Goal: Task Accomplishment & Management: Complete application form

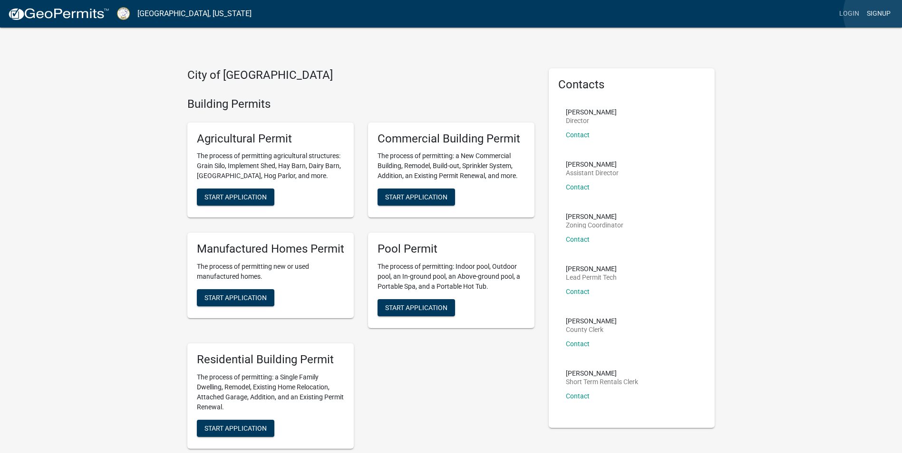
click at [882, 13] on link "Signup" at bounding box center [878, 14] width 31 height 18
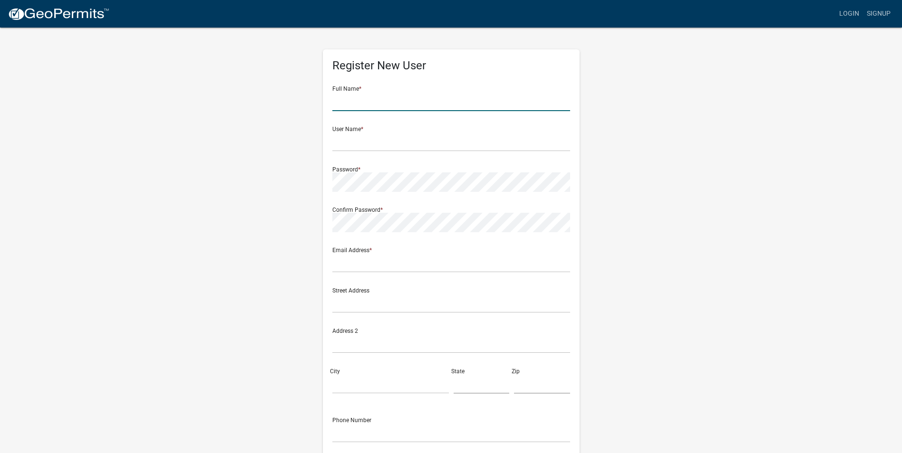
click at [342, 103] on input "text" at bounding box center [451, 101] width 238 height 19
type input "[PERSON_NAME]"
click at [339, 138] on input "text" at bounding box center [451, 141] width 238 height 19
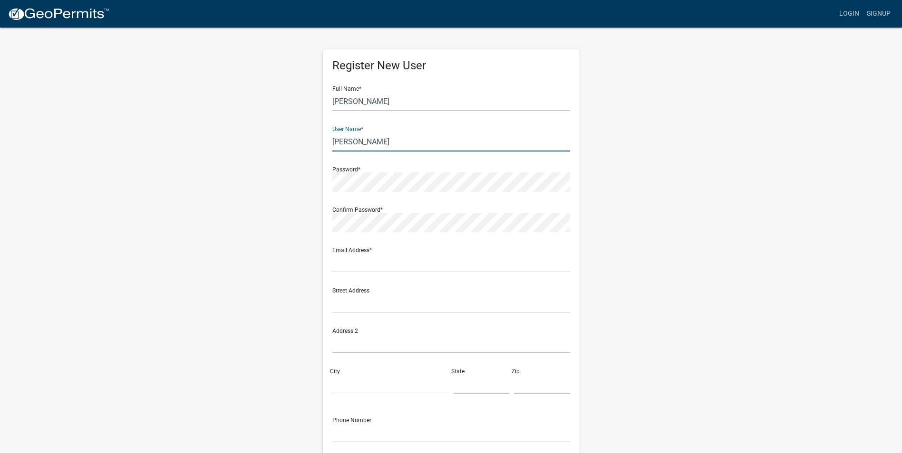
type input "[PERSON_NAME]"
click at [331, 225] on div "Register New User Full Name * RICHARD LEBLANC User Name * RICKY LEBLANC Passwor…" at bounding box center [451, 276] width 257 height 454
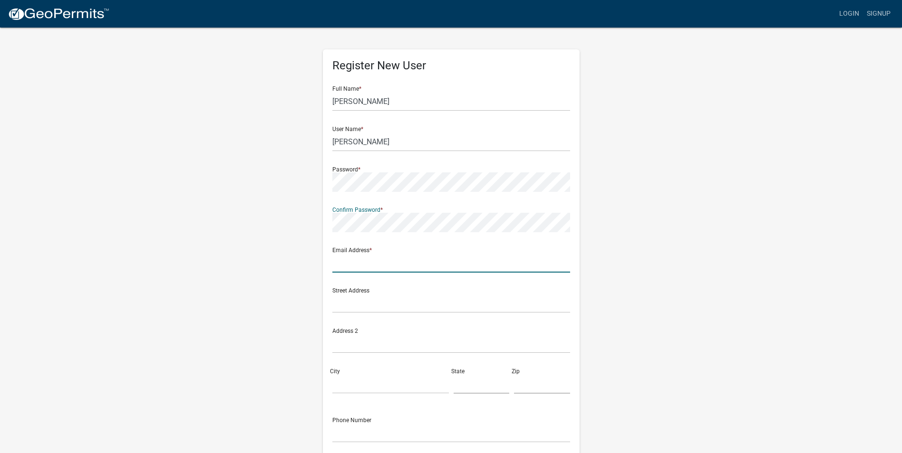
click at [349, 263] on input "text" at bounding box center [451, 262] width 238 height 19
type input "[EMAIL_ADDRESS][DOMAIN_NAME]"
type input "[STREET_ADDRESS]"
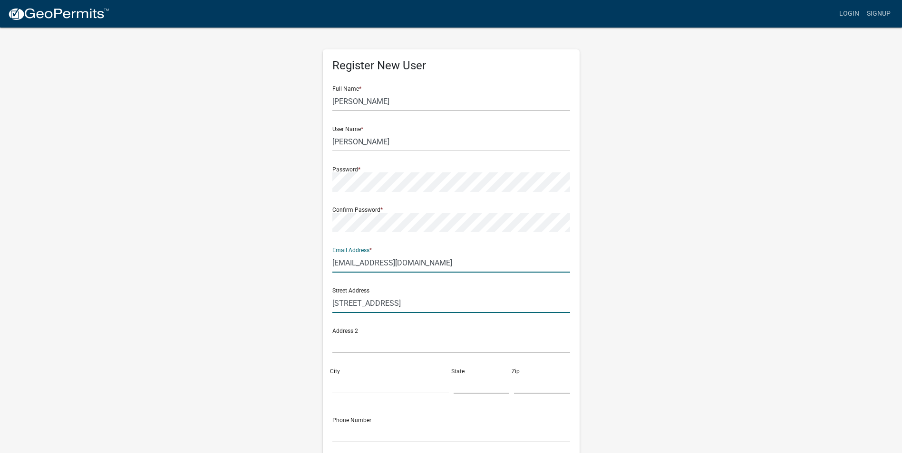
type input "Social Circle"
type input "GA"
type input "30025"
type input "6784144354"
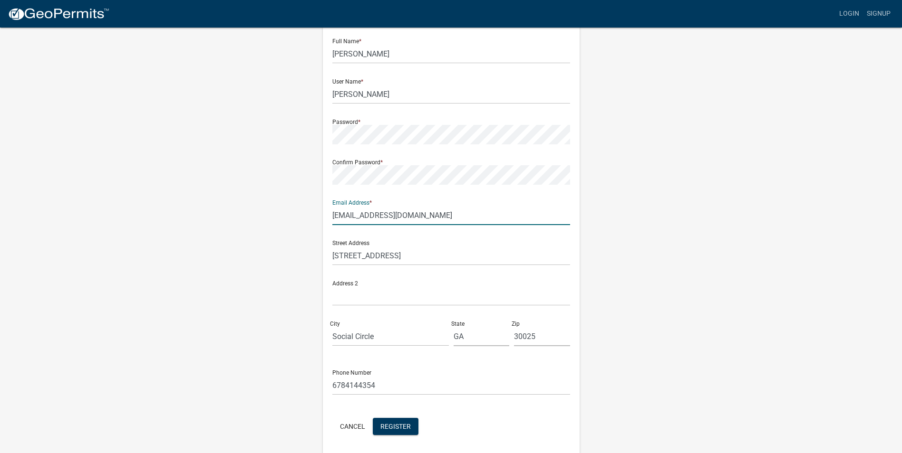
scroll to position [82, 0]
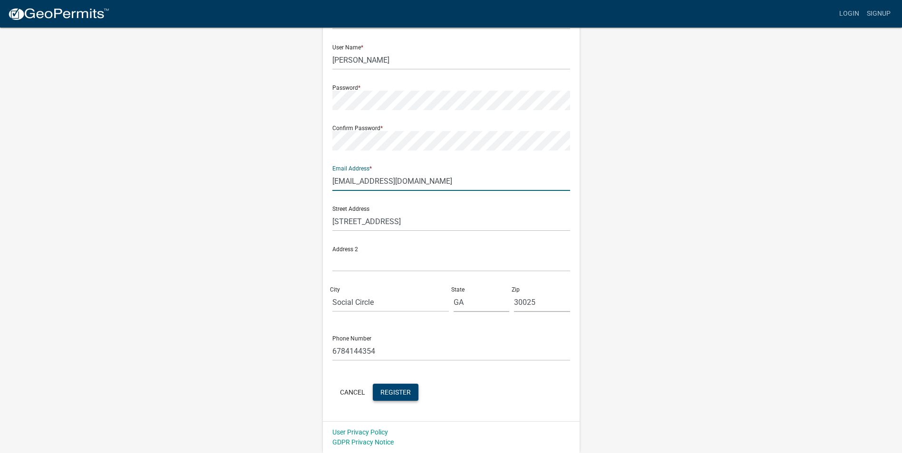
click at [400, 391] on span "Register" at bounding box center [395, 392] width 30 height 8
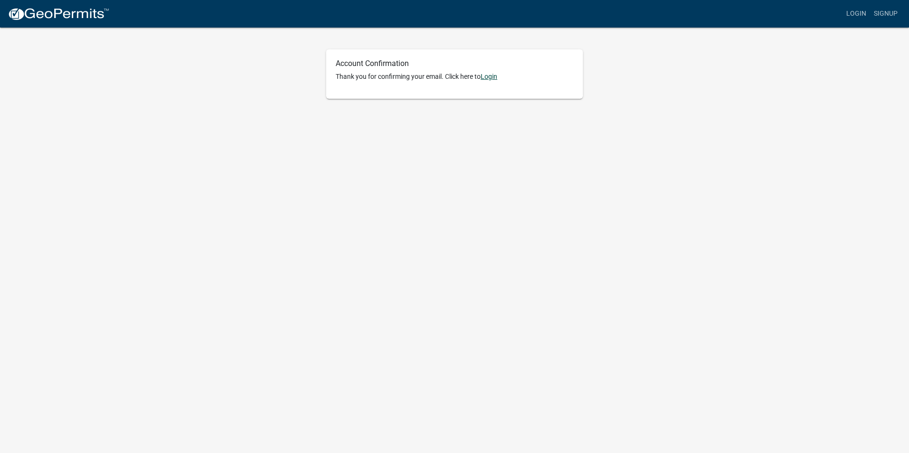
click at [494, 77] on link "Login" at bounding box center [489, 77] width 17 height 8
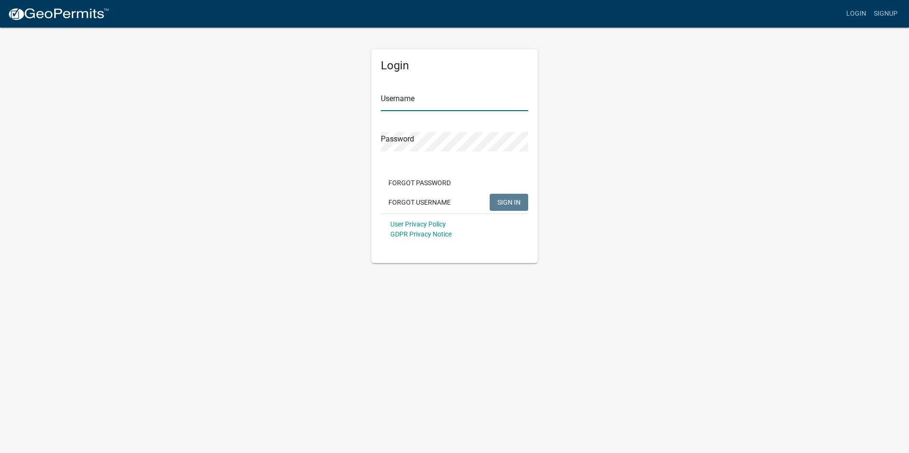
type input "[PERSON_NAME]"
click at [512, 199] on span "SIGN IN" at bounding box center [508, 202] width 23 height 8
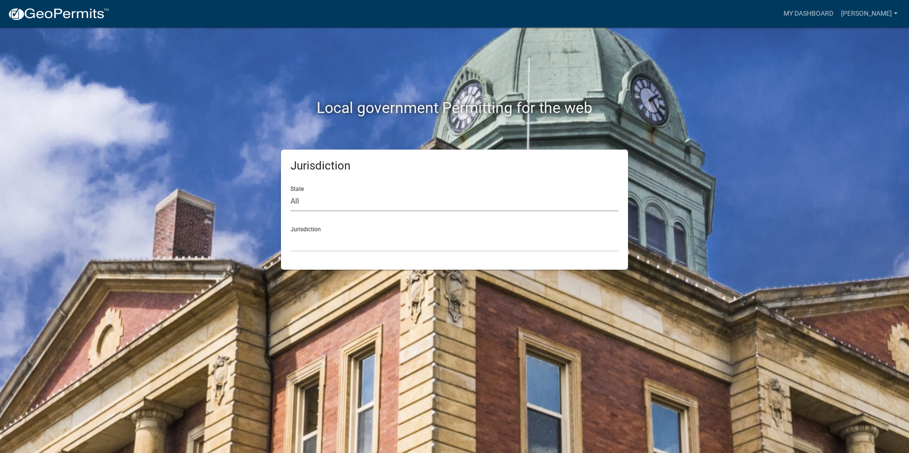
click at [304, 200] on select "All [US_STATE] [US_STATE] [US_STATE] [US_STATE] [US_STATE] [US_STATE] [US_STATE…" at bounding box center [454, 201] width 328 height 19
select select "[US_STATE]"
click at [290, 192] on select "All [US_STATE] [US_STATE] [US_STATE] [US_STATE] [US_STATE] [US_STATE] [US_STATE…" at bounding box center [454, 201] width 328 height 19
click at [306, 241] on select "City of [GEOGRAPHIC_DATA], [US_STATE] [GEOGRAPHIC_DATA], [US_STATE][PERSON_NAME…" at bounding box center [454, 241] width 328 height 19
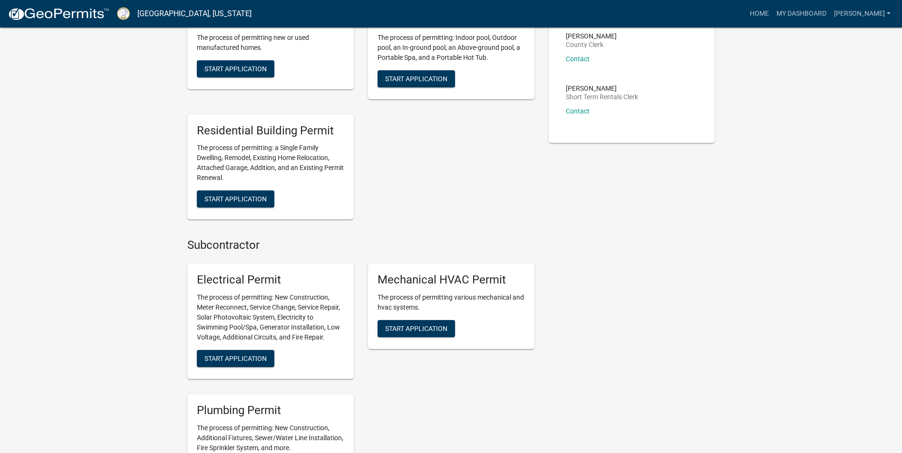
scroll to position [333, 0]
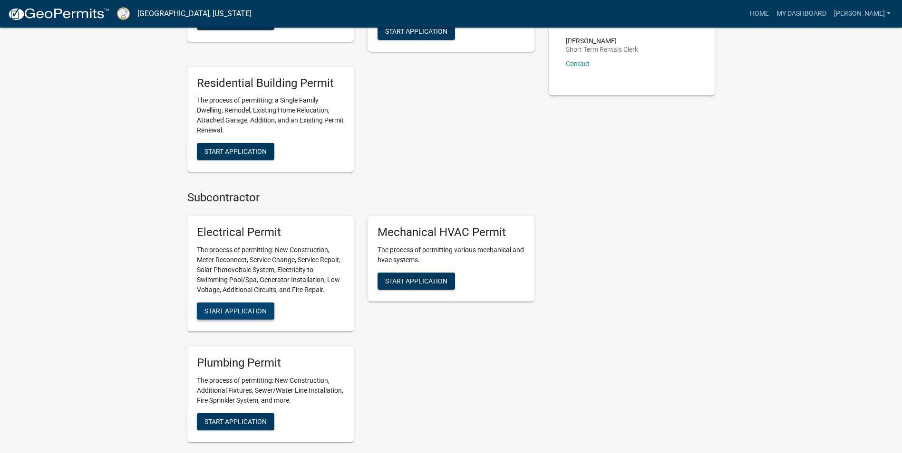
click at [260, 308] on span "Start Application" at bounding box center [235, 312] width 62 height 8
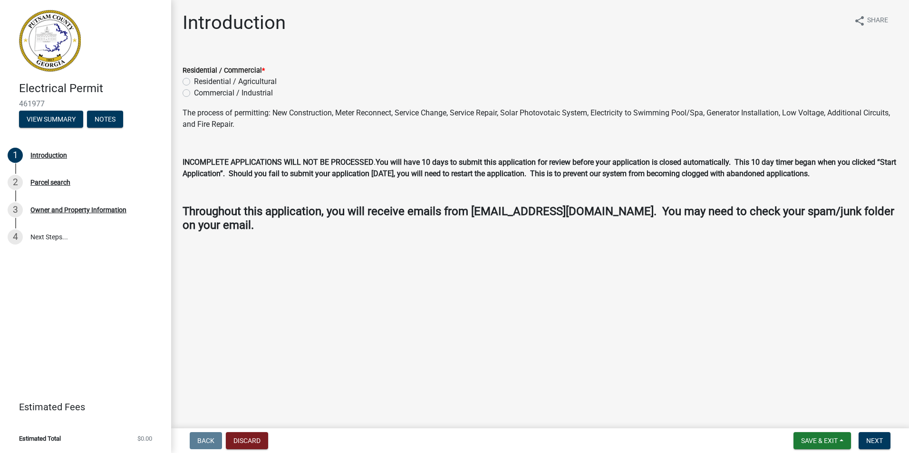
click at [194, 83] on label "Residential / Agricultural" at bounding box center [235, 81] width 83 height 11
click at [194, 82] on input "Residential / Agricultural" at bounding box center [197, 79] width 6 height 6
radio input "true"
click at [874, 439] on span "Next" at bounding box center [874, 441] width 17 height 8
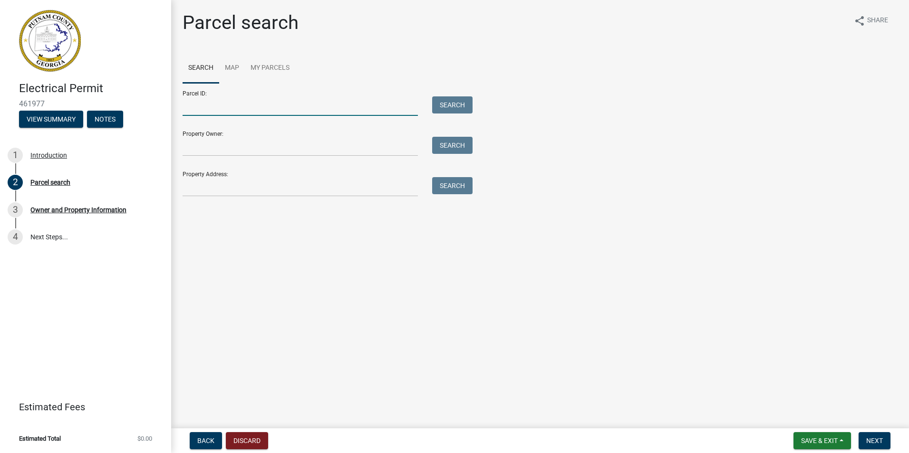
click at [188, 106] on input "Parcel ID:" at bounding box center [300, 105] width 235 height 19
click at [263, 67] on link "My Parcels" at bounding box center [270, 68] width 50 height 30
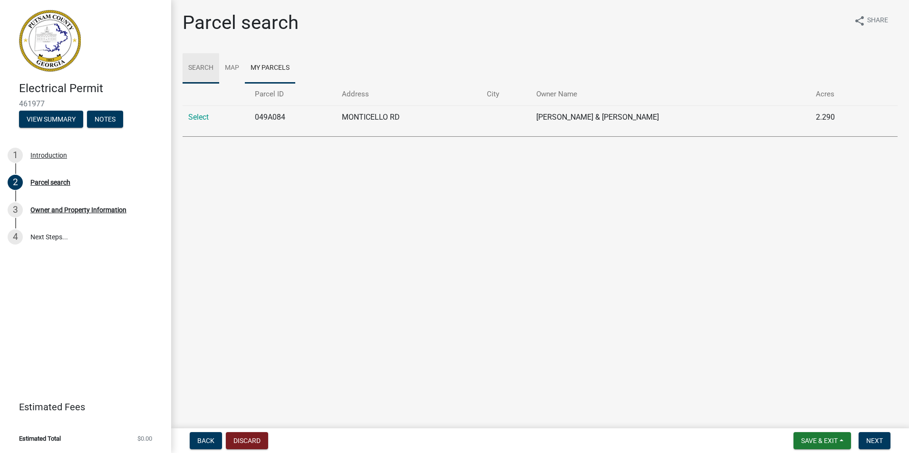
click at [204, 67] on link "Search" at bounding box center [201, 68] width 37 height 30
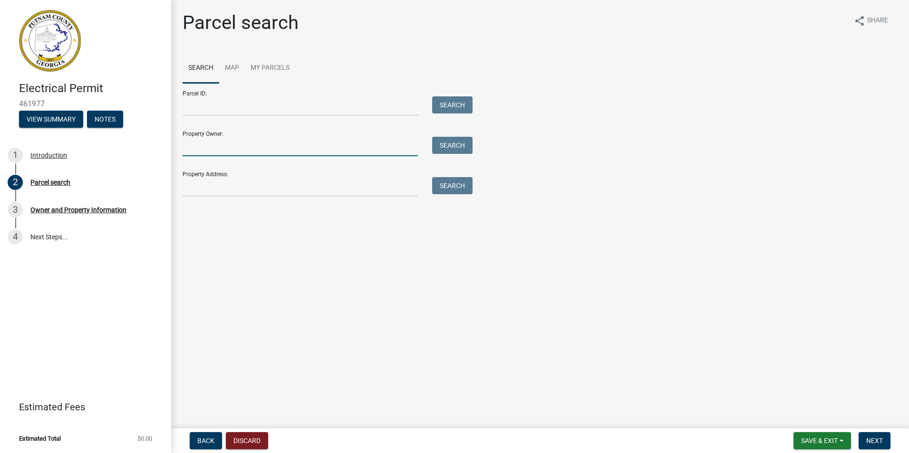
click at [188, 149] on input "Property Owner:" at bounding box center [300, 146] width 235 height 19
type input "[PERSON_NAME]"
type input "[STREET_ADDRESS]"
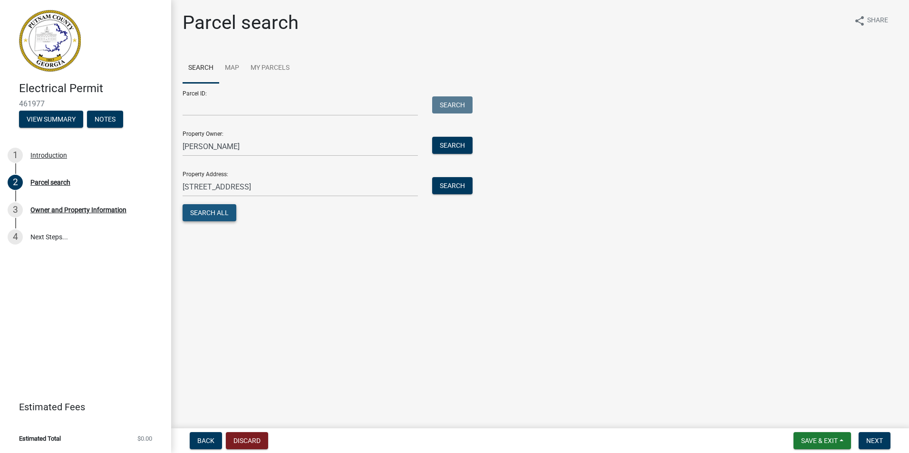
click at [217, 213] on button "Search All" at bounding box center [210, 212] width 54 height 17
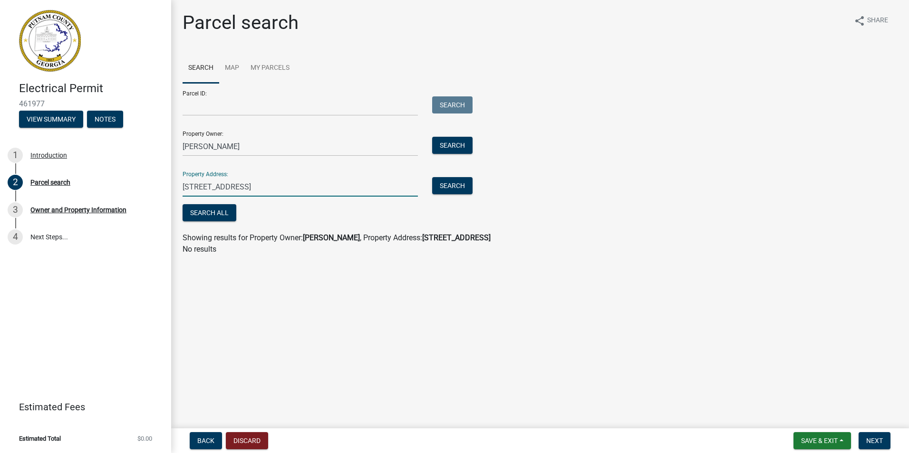
drag, startPoint x: 183, startPoint y: 187, endPoint x: 259, endPoint y: 188, distance: 76.1
click at [259, 188] on input "[STREET_ADDRESS]" at bounding box center [300, 186] width 235 height 19
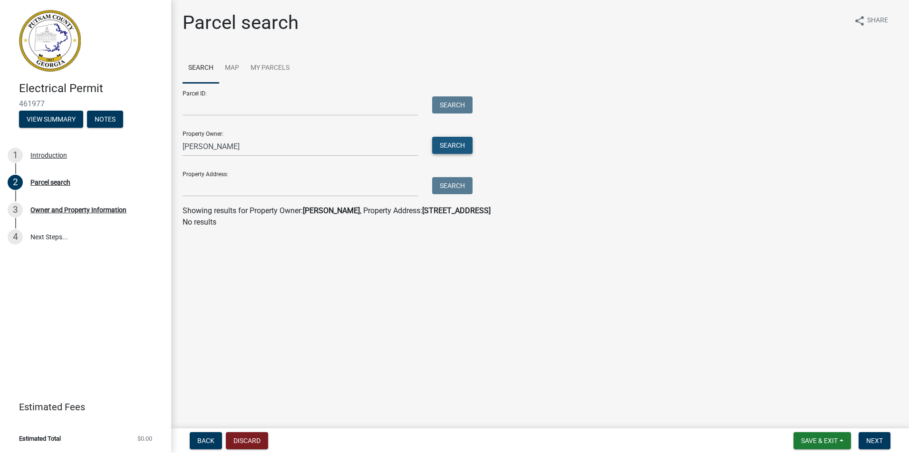
click at [454, 148] on button "Search" at bounding box center [452, 145] width 40 height 17
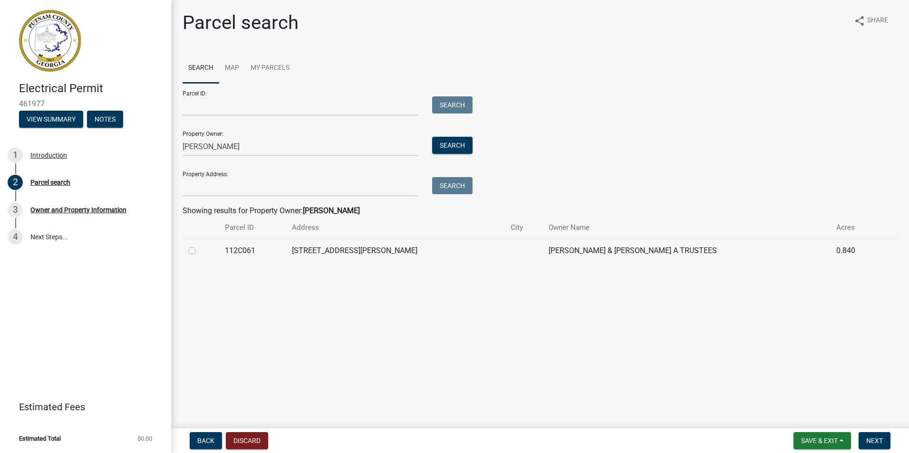
click at [200, 245] on label at bounding box center [200, 245] width 0 height 0
click at [200, 251] on input "radio" at bounding box center [203, 248] width 6 height 6
radio input "true"
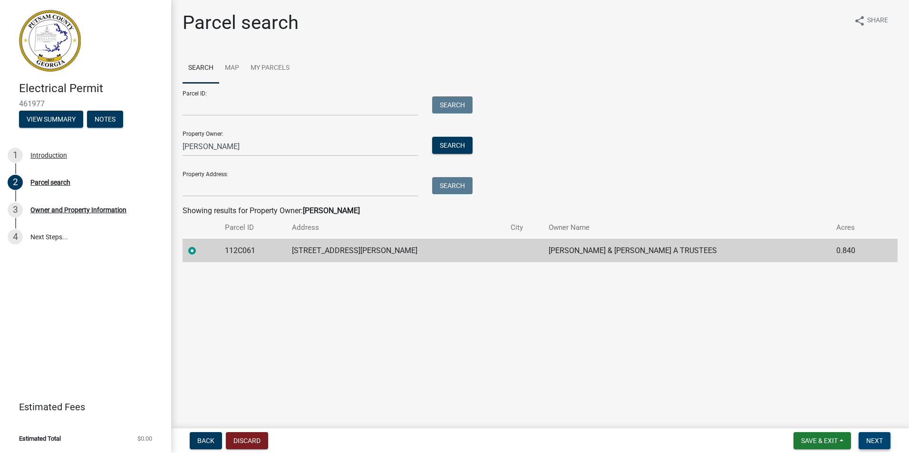
click at [876, 439] on span "Next" at bounding box center [874, 441] width 17 height 8
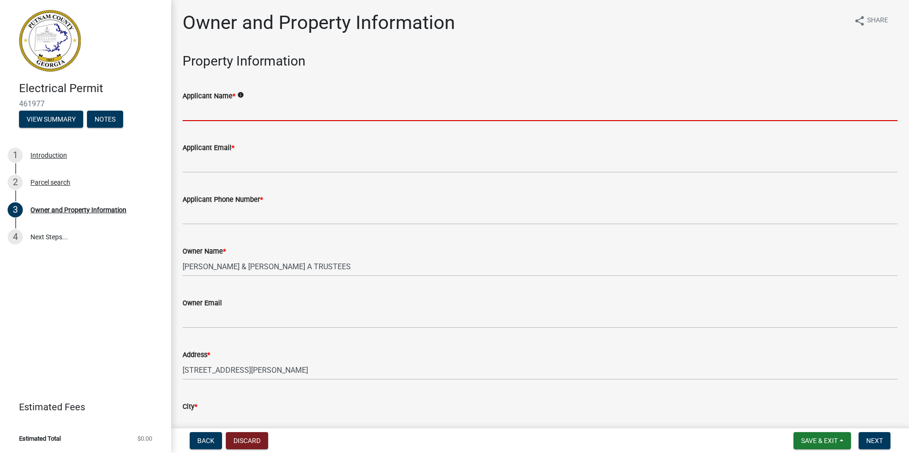
click at [211, 108] on input "Applicant Name *" at bounding box center [540, 111] width 715 height 19
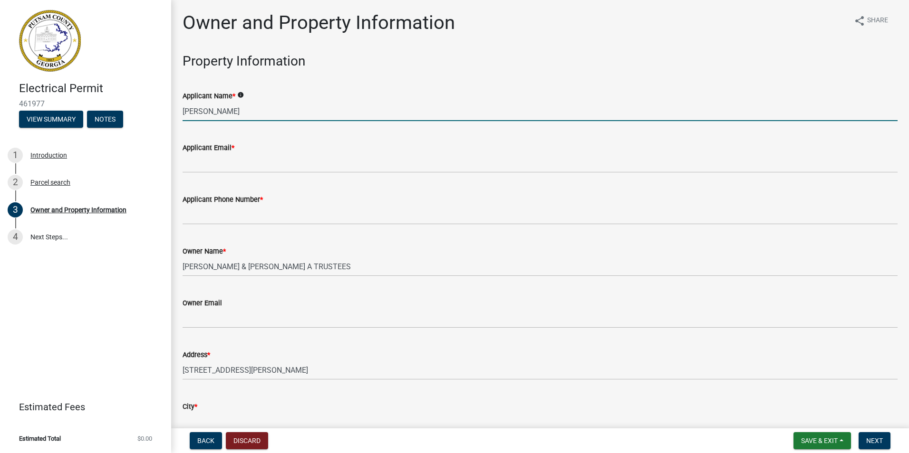
type input "[PERSON_NAME]"
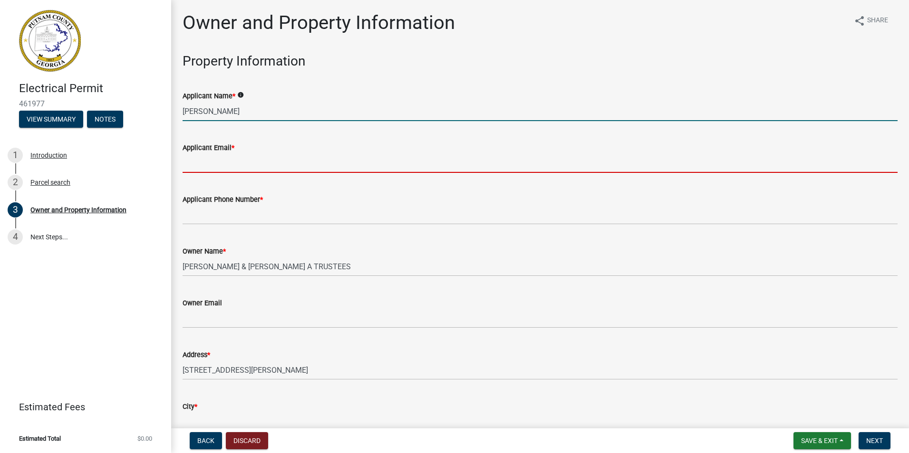
click at [204, 164] on input "Applicant Email *" at bounding box center [540, 163] width 715 height 19
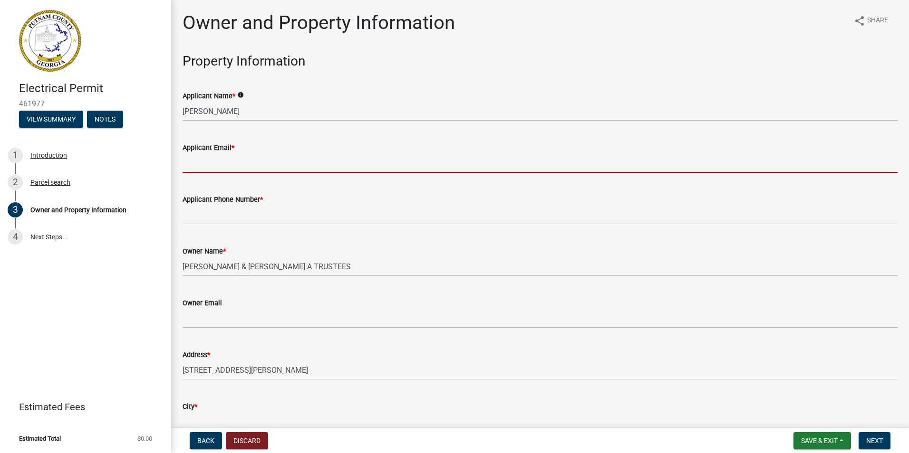
type input "[EMAIL_ADDRESS][DOMAIN_NAME]"
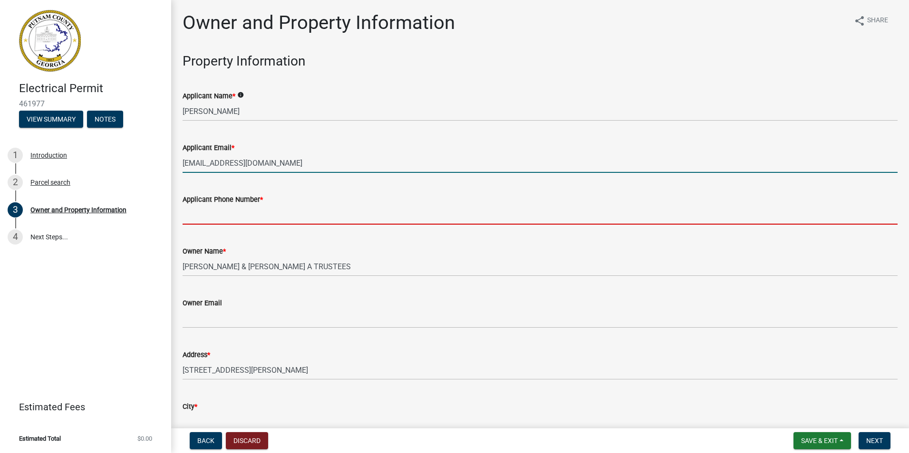
type input "6784144354"
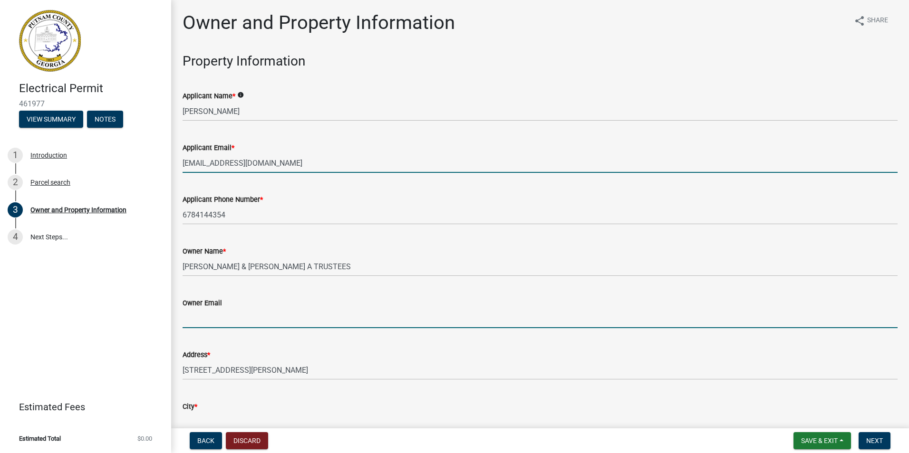
click at [189, 318] on input "Owner Email" at bounding box center [540, 318] width 715 height 19
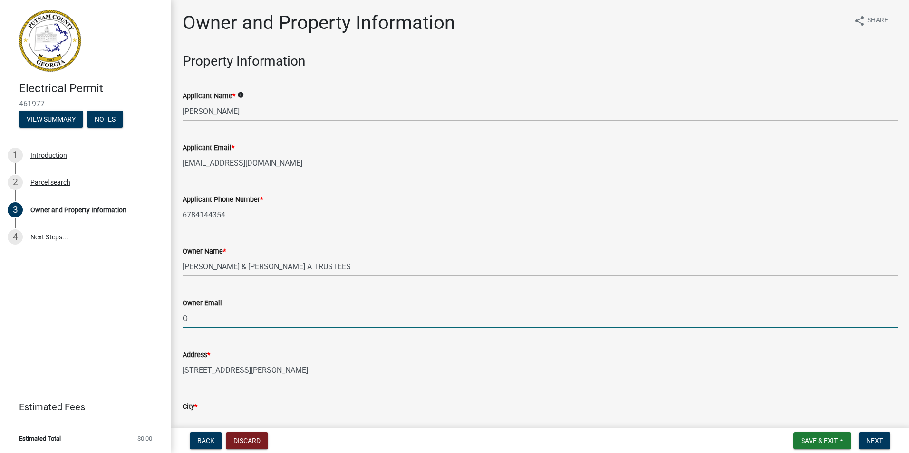
type input "[EMAIL_ADDRESS][DOMAIN_NAME]"
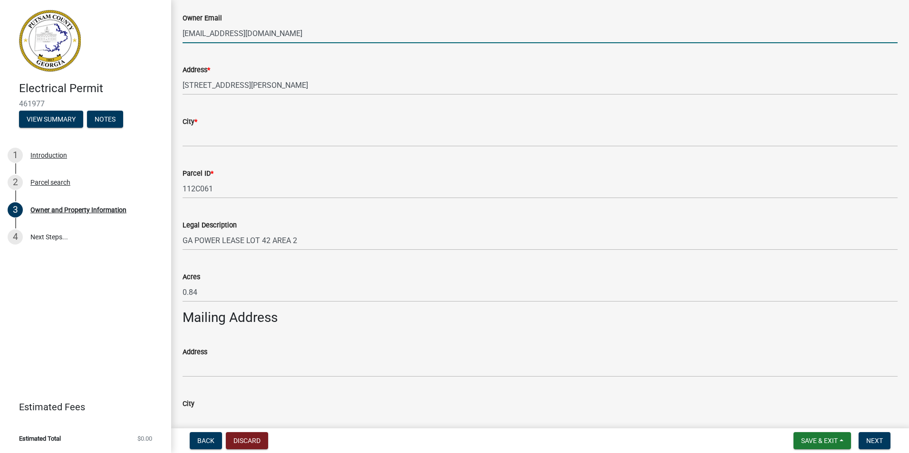
scroll to position [333, 0]
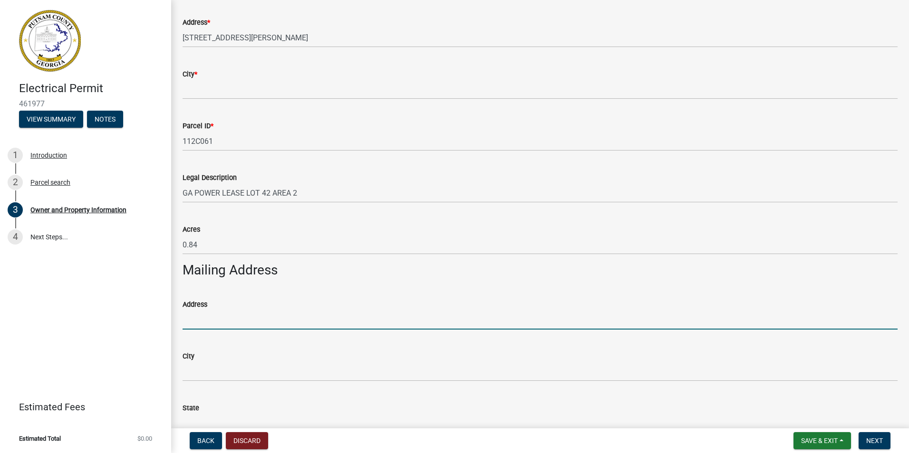
click at [194, 318] on input "Address" at bounding box center [540, 319] width 715 height 19
type input "[STREET_ADDRESS]"
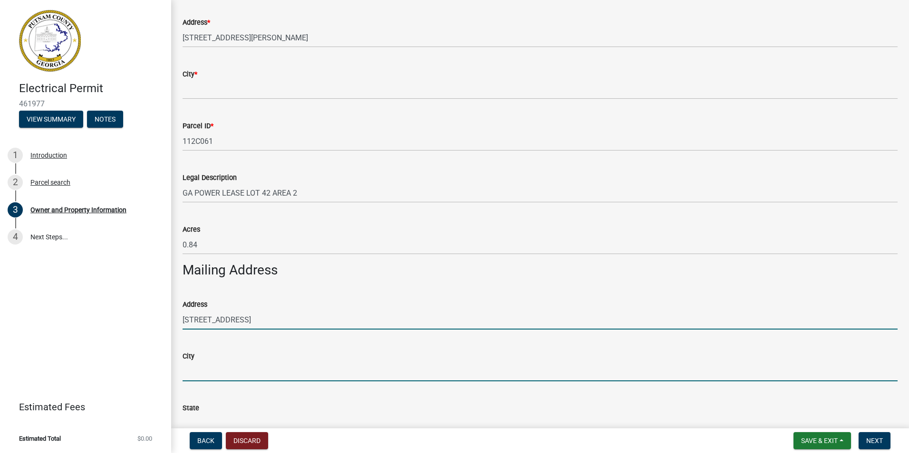
type input "Social Circle"
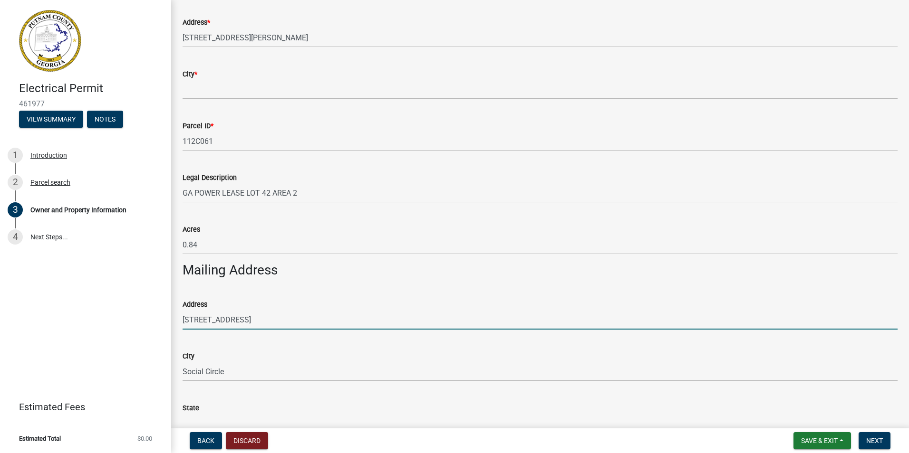
type input "GA"
type input "30025"
type input "6784144354"
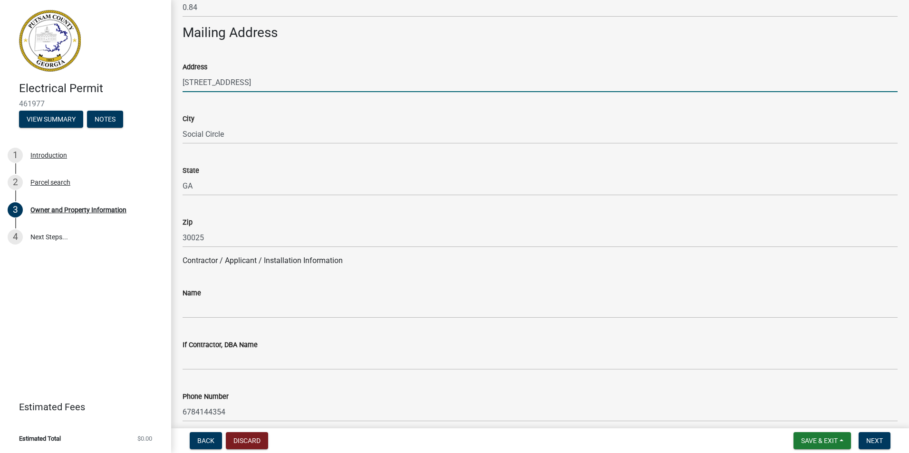
scroll to position [618, 0]
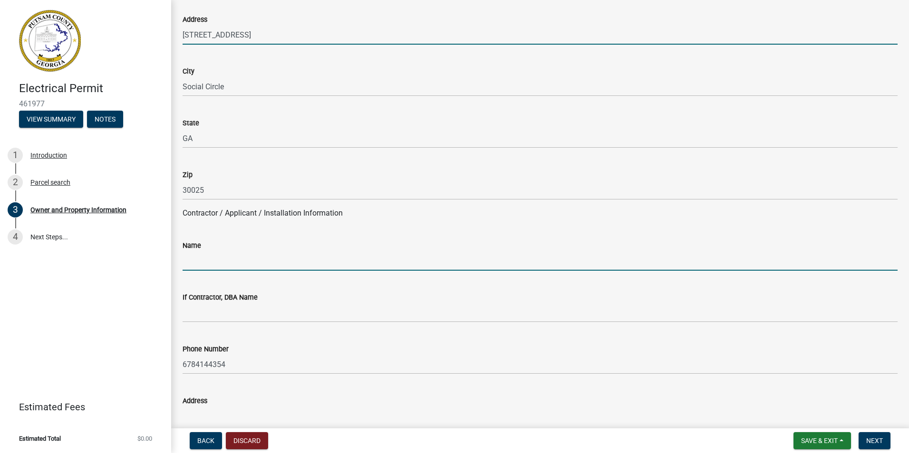
click at [193, 261] on input "Name" at bounding box center [540, 260] width 715 height 19
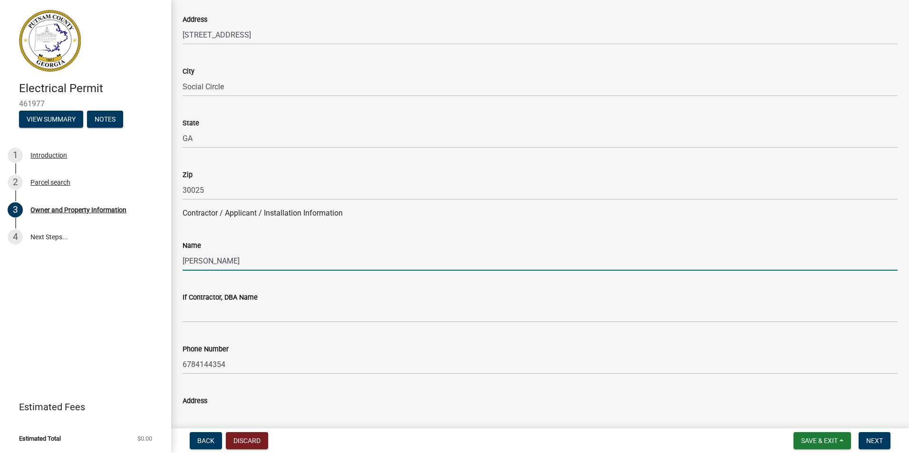
scroll to position [713, 0]
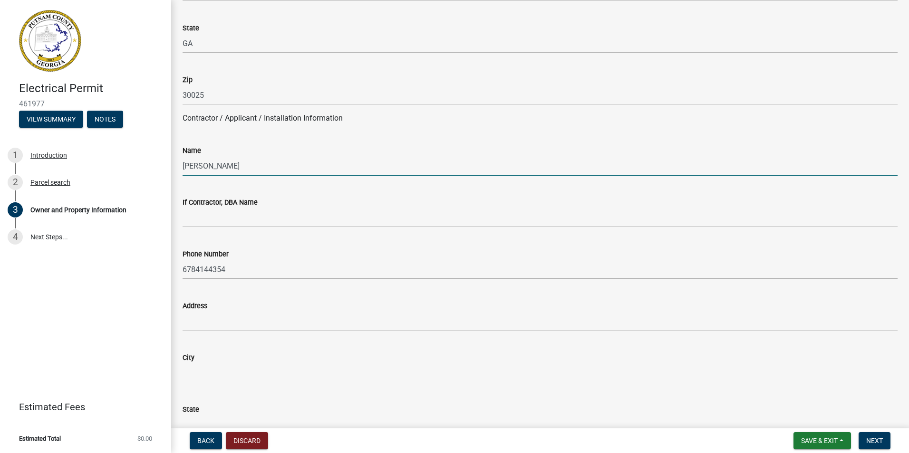
type input "[PERSON_NAME]"
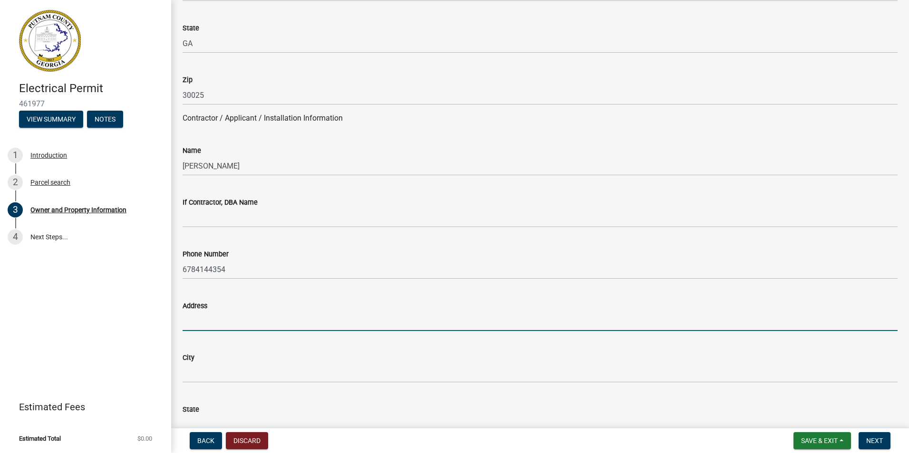
click at [198, 319] on input "Address" at bounding box center [540, 321] width 715 height 19
type input "[STREET_ADDRESS]"
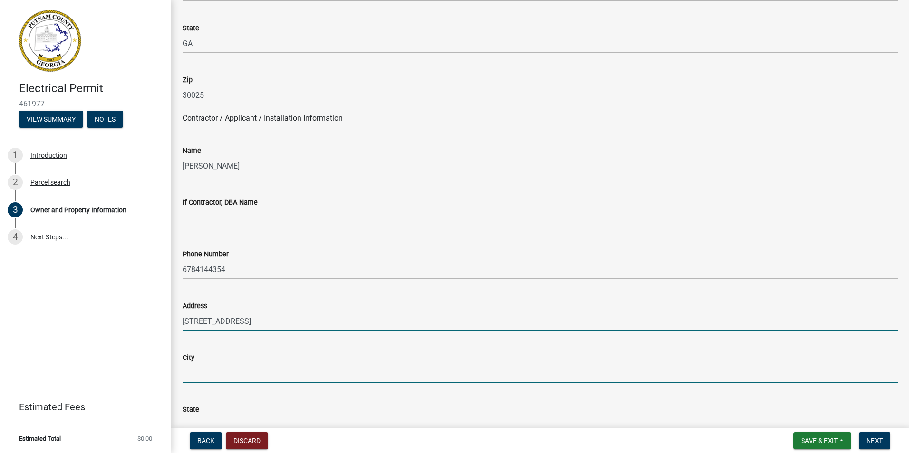
click at [199, 375] on input "City" at bounding box center [540, 373] width 715 height 19
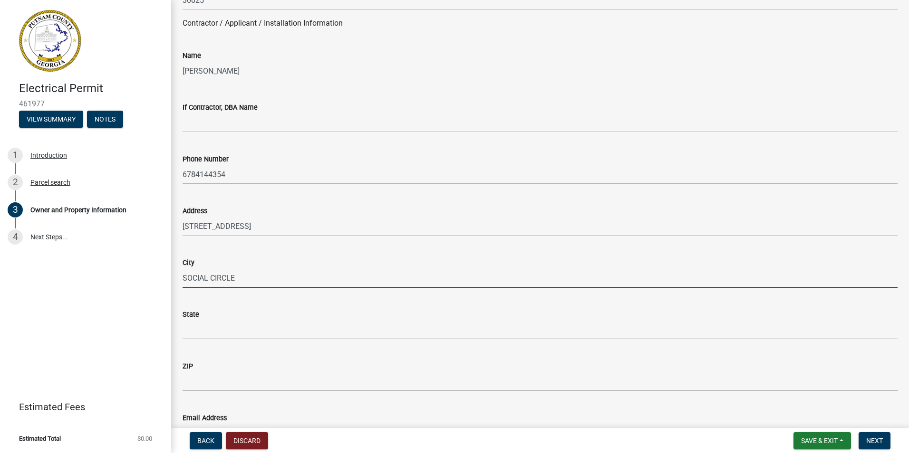
scroll to position [856, 0]
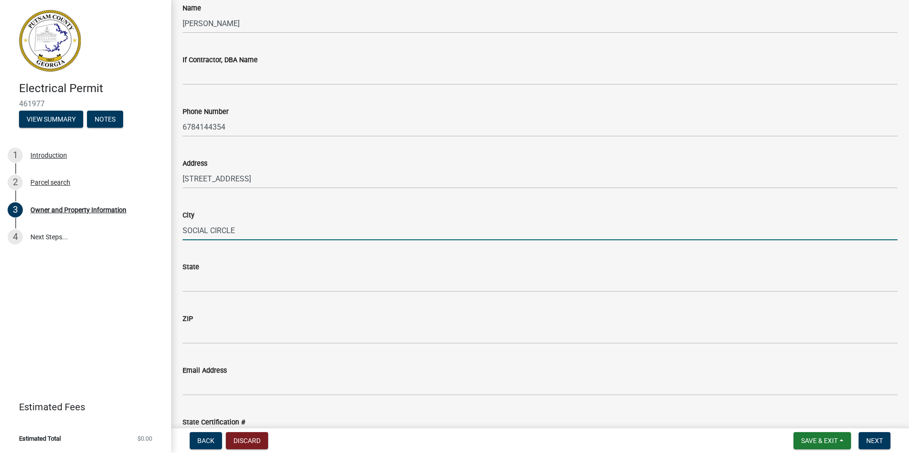
type input "SOCIAL CIRCLE"
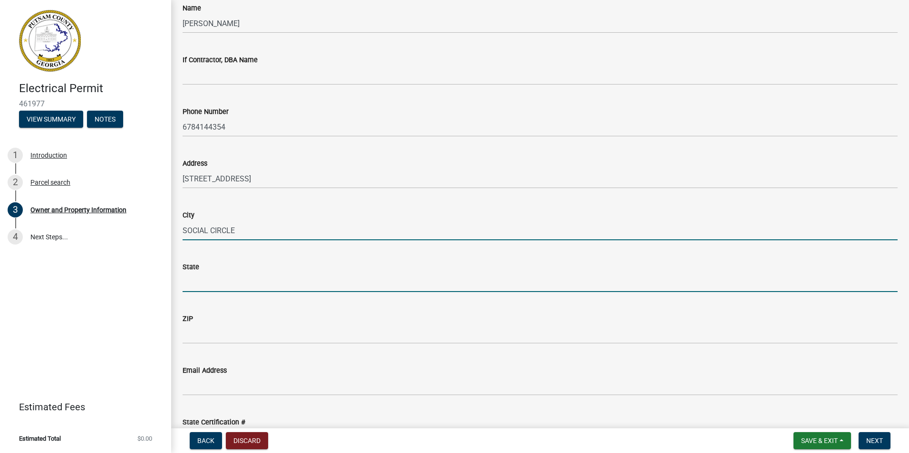
click at [209, 283] on input "State" at bounding box center [540, 282] width 715 height 19
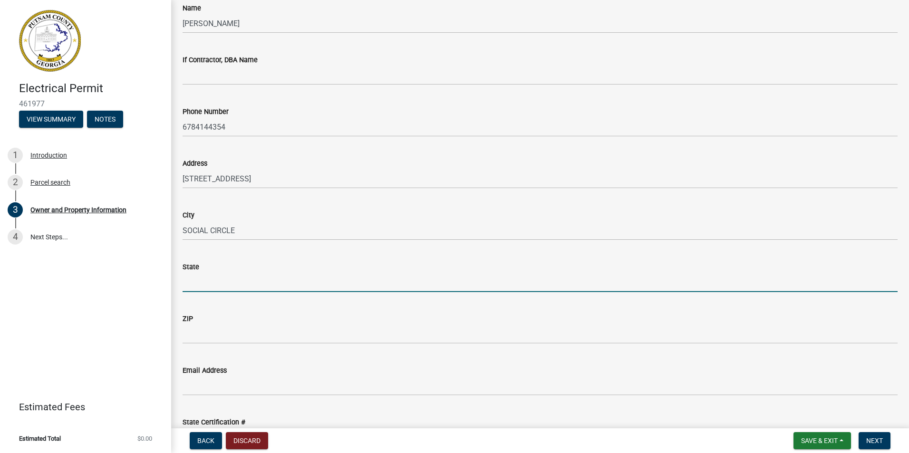
type input "GA"
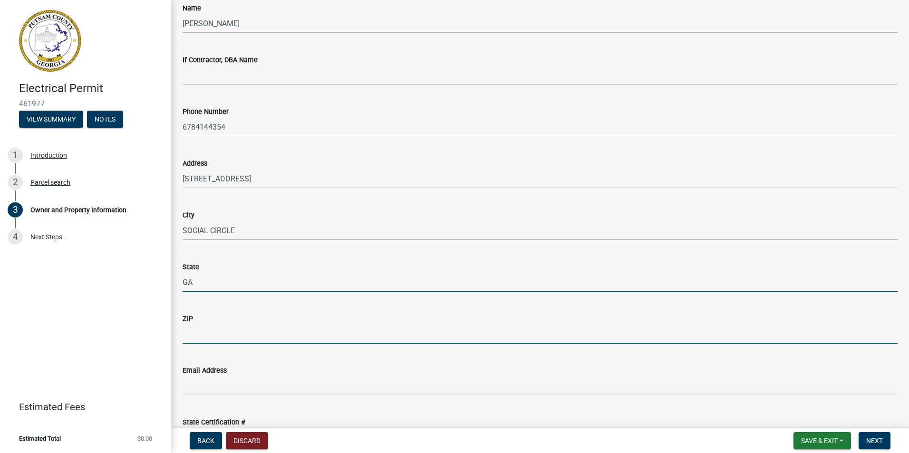
type input "30025"
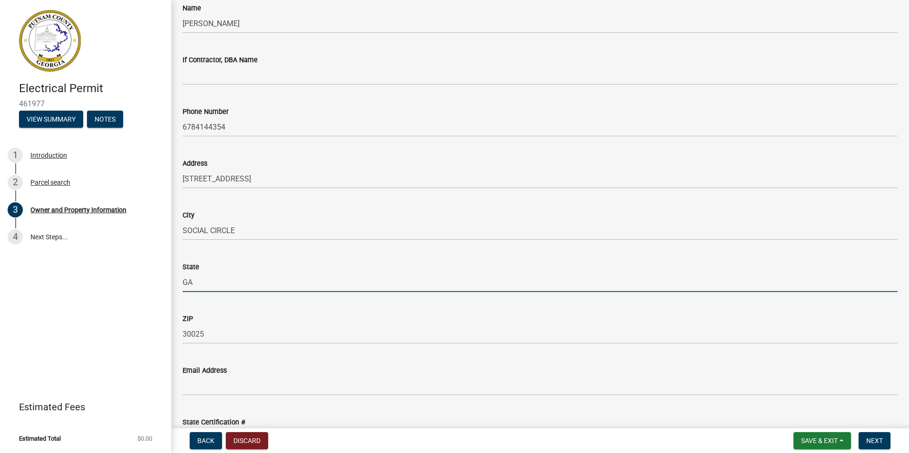
scroll to position [951, 0]
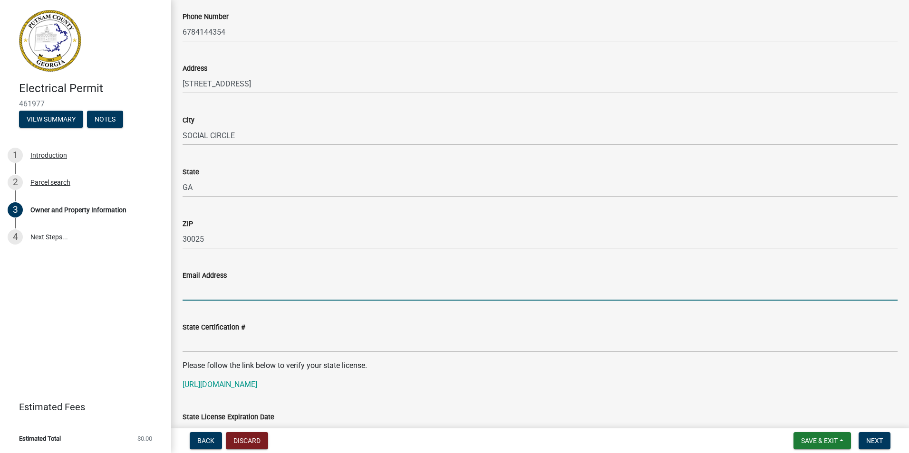
click at [193, 289] on input "Email Address" at bounding box center [540, 290] width 715 height 19
type input "O"
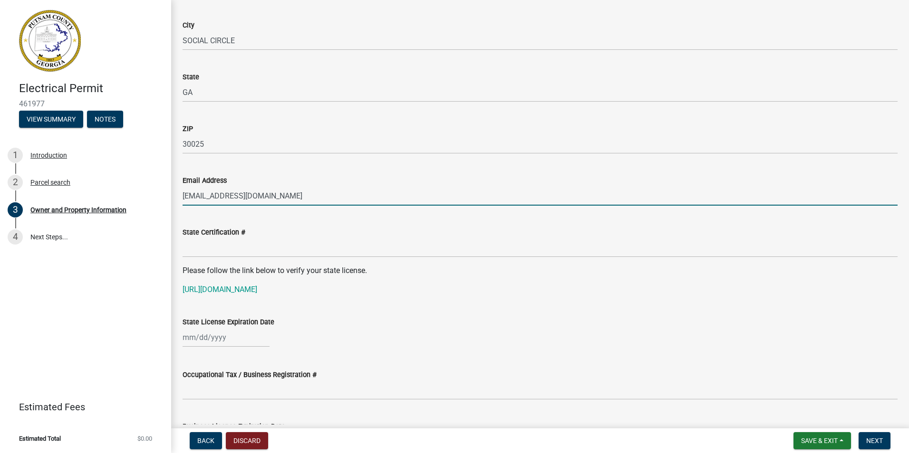
scroll to position [1093, 0]
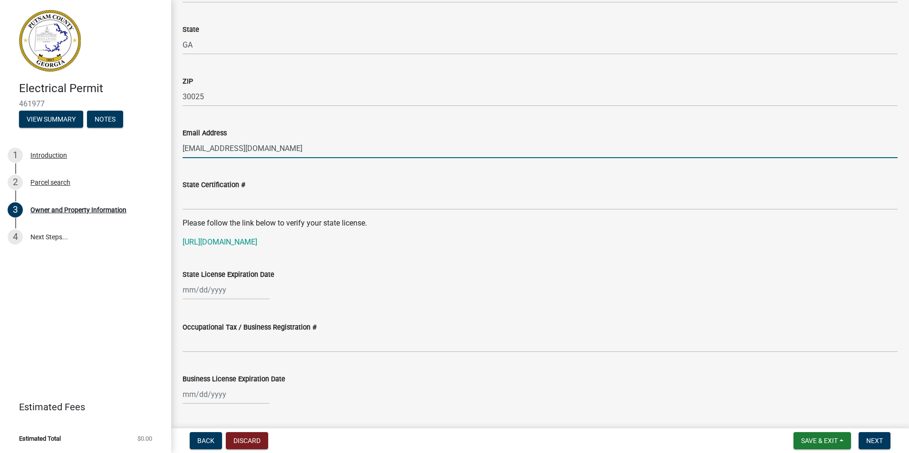
type input "[EMAIL_ADDRESS][DOMAIN_NAME]"
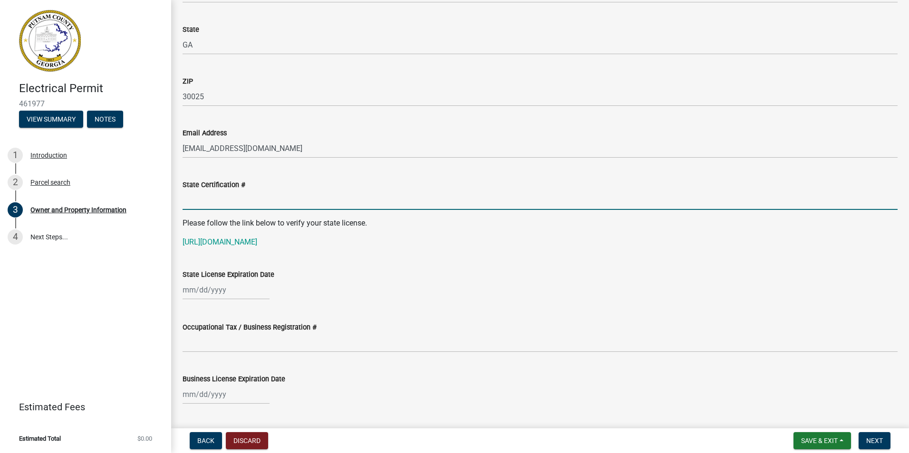
click at [198, 200] on input "State Certification #" at bounding box center [540, 200] width 715 height 19
type input "MP209079"
select select "8"
select select "2025"
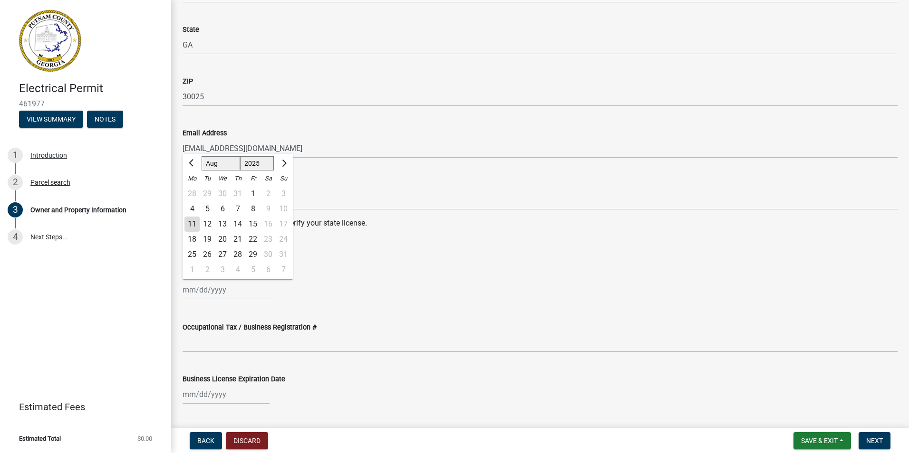
click at [191, 290] on div "[PERSON_NAME] Feb Mar Apr [PERSON_NAME][DATE] Oct Nov [DATE] 1526 1527 1528 152…" at bounding box center [226, 289] width 87 height 19
click at [214, 162] on select "Jan Feb Mar Apr May Jun [DATE] Aug Sep Oct Nov Dec" at bounding box center [221, 163] width 39 height 14
select select "11"
click at [202, 156] on select "Jan Feb Mar Apr May Jun [DATE] Aug Sep Oct Nov Dec" at bounding box center [221, 163] width 39 height 14
click at [264, 164] on select "1525 1526 1527 1528 1529 1530 1531 1532 1533 1534 1535 1536 1537 1538 1539 1540…" at bounding box center [257, 163] width 34 height 14
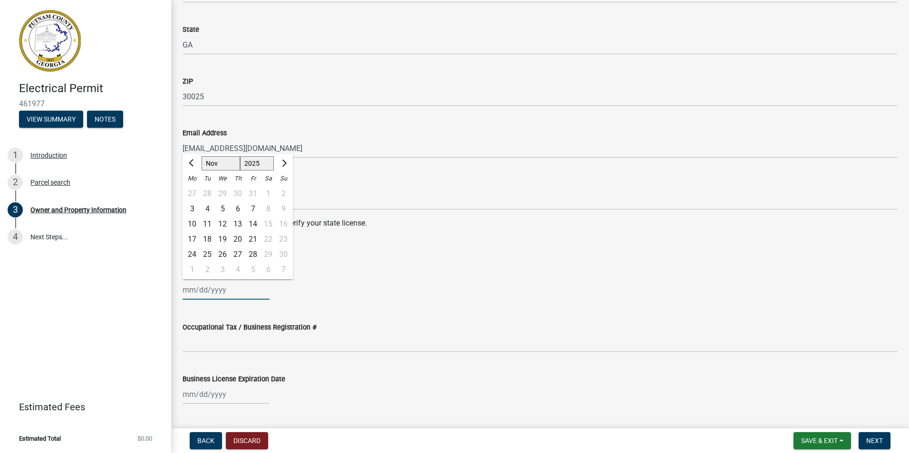
select select "2026"
click at [240, 156] on select "1525 1526 1527 1528 1529 1530 1531 1532 1533 1534 1535 1536 1537 1538 1539 1540…" at bounding box center [257, 163] width 34 height 14
click at [188, 291] on input "State License Expiration Date" at bounding box center [226, 289] width 87 height 19
click at [196, 291] on input "State License Expiration Date" at bounding box center [226, 289] width 87 height 19
type input "[DATE]"
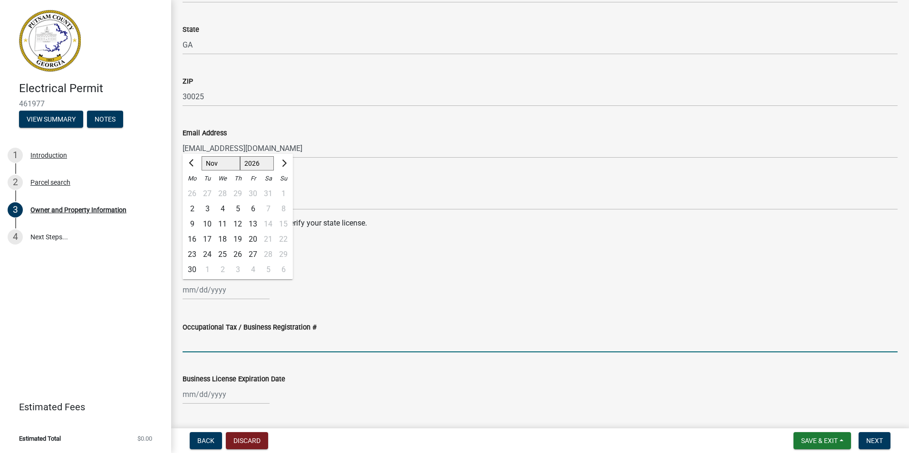
click at [193, 344] on input "Occupational Tax / Business Registration #" at bounding box center [540, 342] width 715 height 19
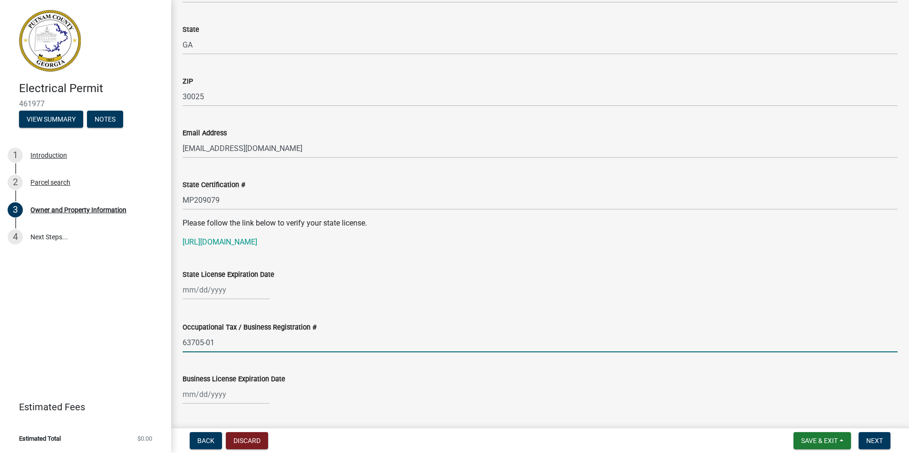
scroll to position [1141, 0]
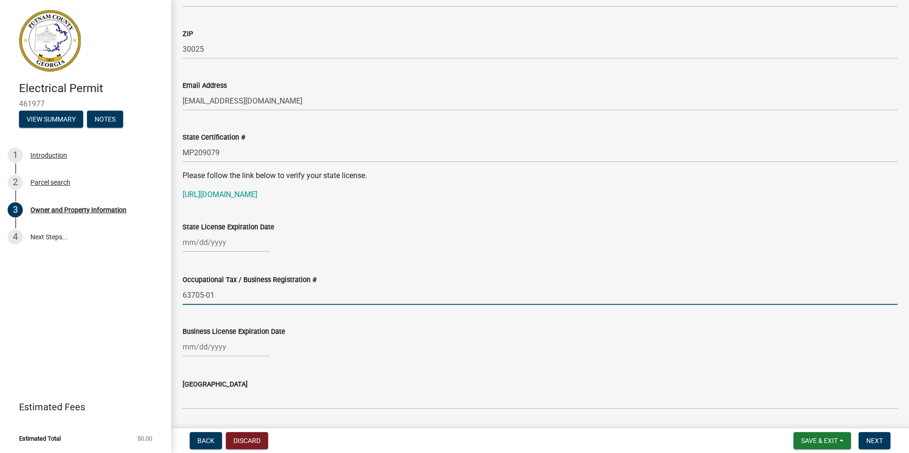
type input "63705-01"
click at [192, 347] on div at bounding box center [226, 346] width 87 height 19
select select "8"
select select "2025"
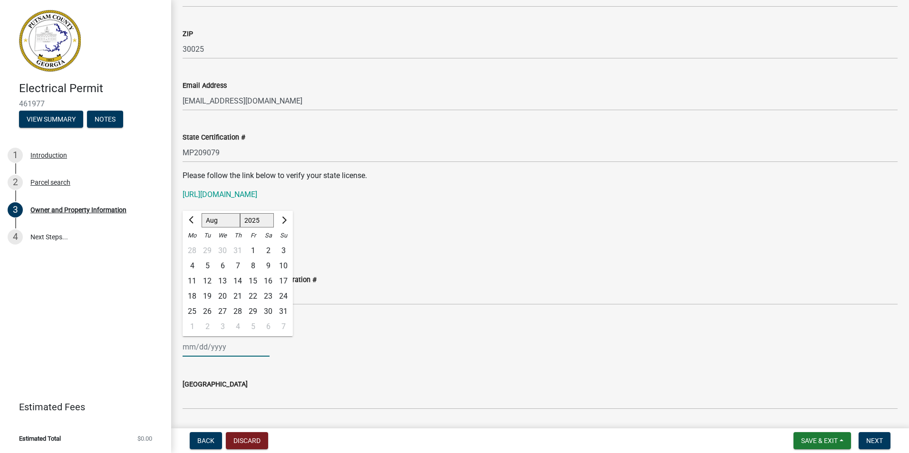
click at [195, 344] on input "Business License Expiration Date" at bounding box center [226, 346] width 87 height 19
type input "[DATE]"
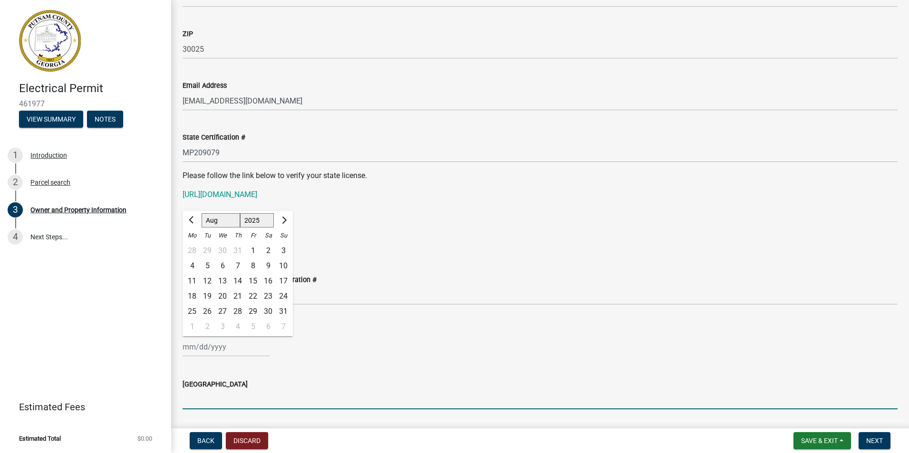
click at [200, 399] on input "[GEOGRAPHIC_DATA]" at bounding box center [540, 399] width 715 height 19
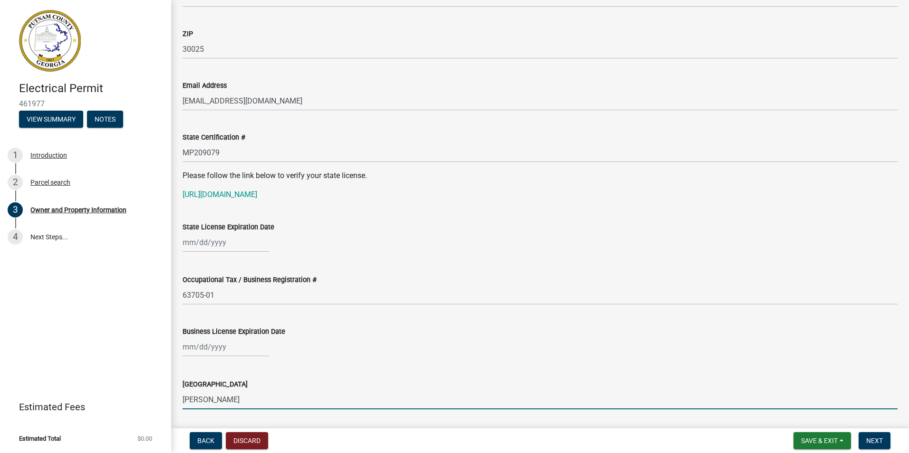
scroll to position [1236, 0]
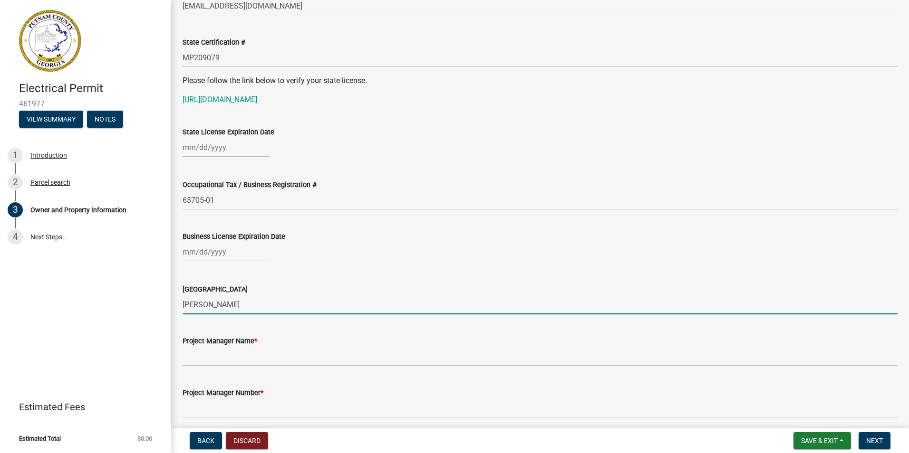
type input "[PERSON_NAME]"
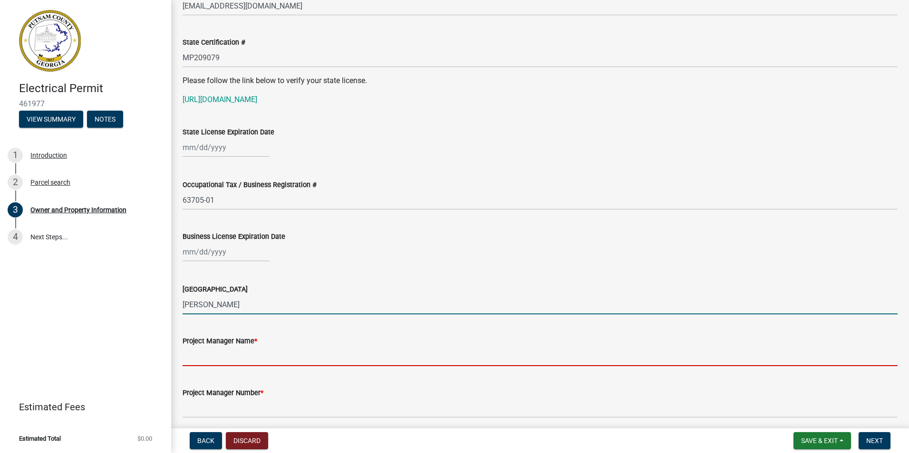
click at [199, 357] on input "Project Manager Name *" at bounding box center [540, 356] width 715 height 19
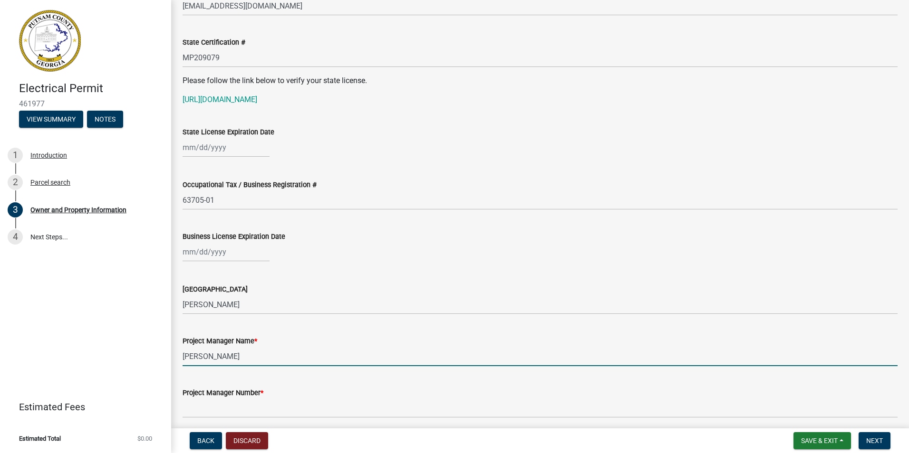
scroll to position [1331, 0]
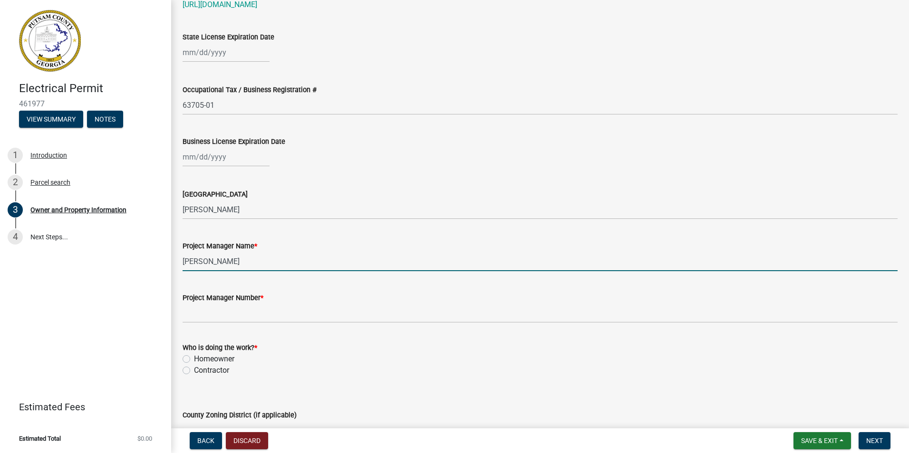
type input "[PERSON_NAME]"
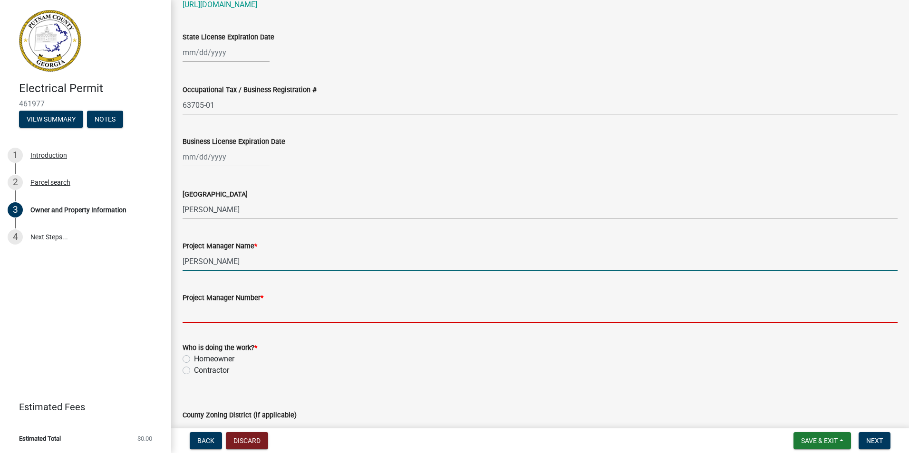
click at [195, 316] on input "Project Manager Number *" at bounding box center [540, 313] width 715 height 19
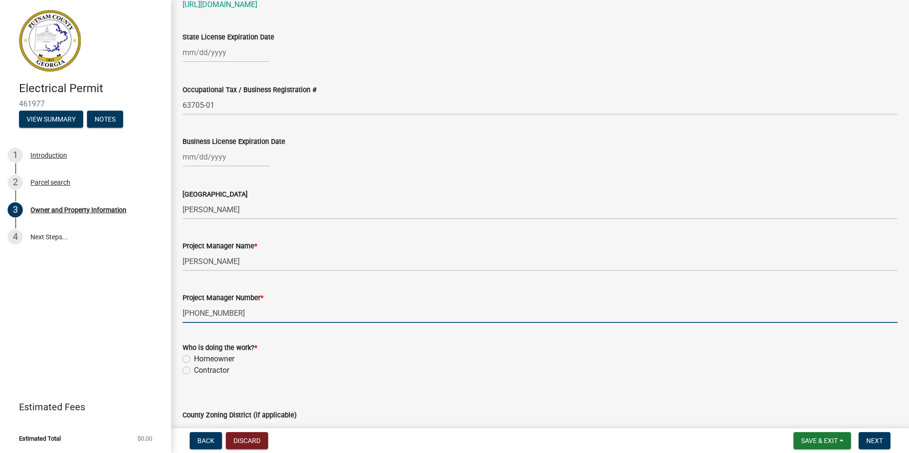
type input "[PHONE_NUMBER]"
click at [194, 359] on label "Homeowner" at bounding box center [214, 359] width 40 height 11
click at [194, 359] on input "Homeowner" at bounding box center [197, 357] width 6 height 6
radio input "true"
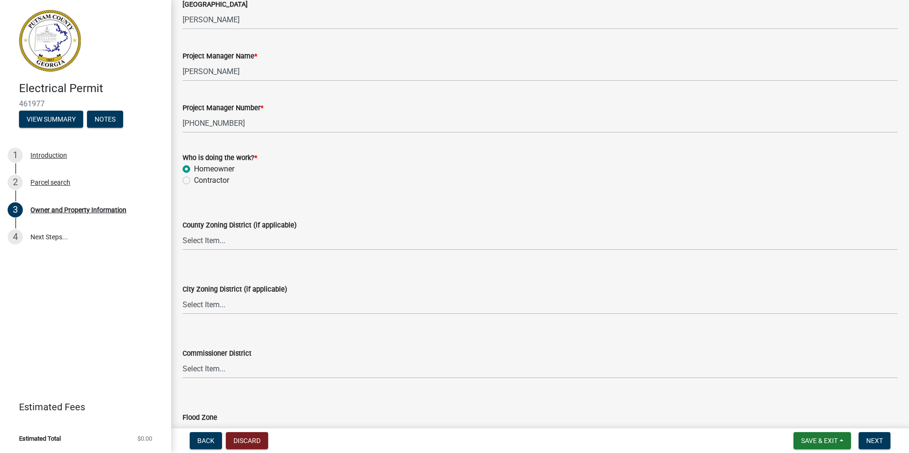
scroll to position [1616, 0]
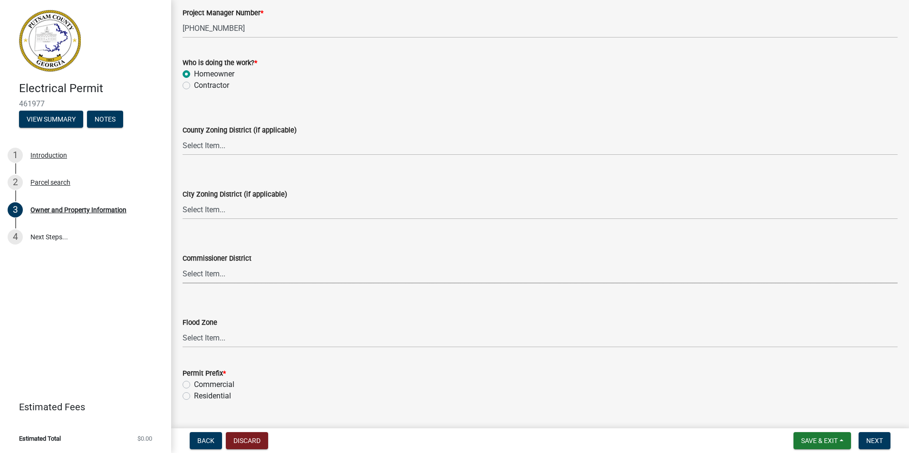
click at [192, 272] on select "Select Item... District 1 District 2 District 3 District 4" at bounding box center [540, 273] width 715 height 19
click at [183, 264] on select "Select Item... District 1 District 2 District 3 District 4" at bounding box center [540, 273] width 715 height 19
select select "95c2f08d-bd21-40ac-acc0-bf0ad2ba7c20"
click at [201, 338] on select "Select Item... Zone A Zone V Zone A99 Zone AE Zone AO Zone AH Zone VE Zone AR Z…" at bounding box center [540, 337] width 715 height 19
click at [194, 395] on label "Residential" at bounding box center [212, 396] width 37 height 11
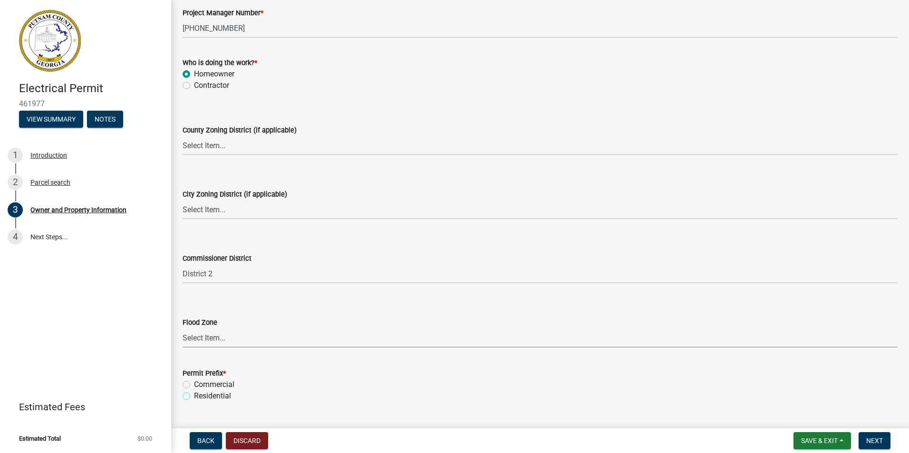
click at [194, 395] on input "Residential" at bounding box center [197, 394] width 6 height 6
radio input "true"
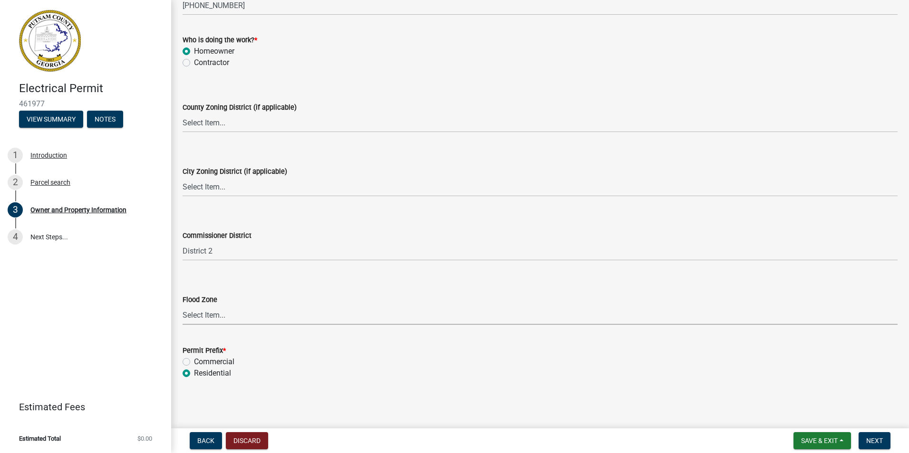
click at [205, 311] on select "Select Item... Zone A Zone V Zone A99 Zone AE Zone AO Zone AH Zone VE Zone AR Z…" at bounding box center [540, 315] width 715 height 19
click at [216, 250] on select "Select Item... District 1 District 2 District 3 District 4" at bounding box center [540, 250] width 715 height 19
click at [183, 241] on select "Select Item... District 1 District 2 District 3 District 4" at bounding box center [540, 250] width 715 height 19
select select "ece5c1a9-df30-4702-9587-5deee23533b7"
click at [206, 309] on select "Select Item... Zone A Zone V Zone A99 Zone AE Zone AO Zone AH Zone VE Zone AR Z…" at bounding box center [540, 315] width 715 height 19
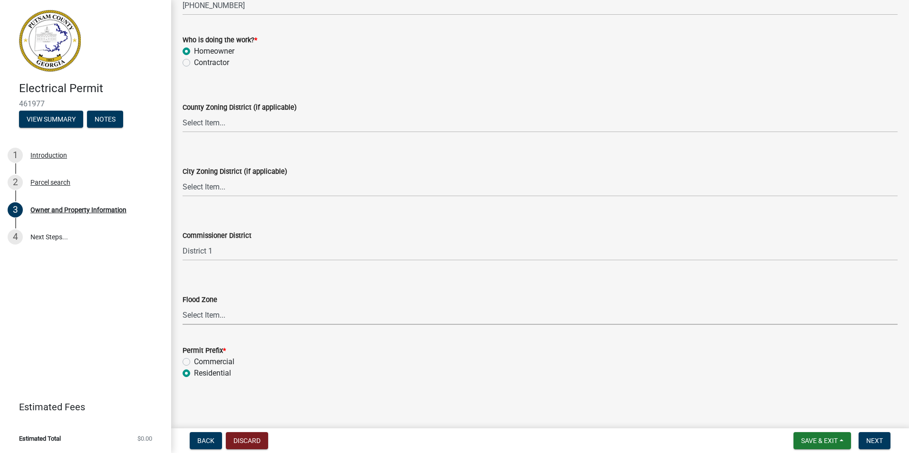
click at [215, 307] on select "Select Item... Zone A Zone V Zone A99 Zone AE Zone AO Zone AH Zone VE Zone AR Z…" at bounding box center [540, 315] width 715 height 19
click at [872, 440] on span "Next" at bounding box center [874, 441] width 17 height 8
click at [875, 440] on span "Next" at bounding box center [874, 441] width 17 height 8
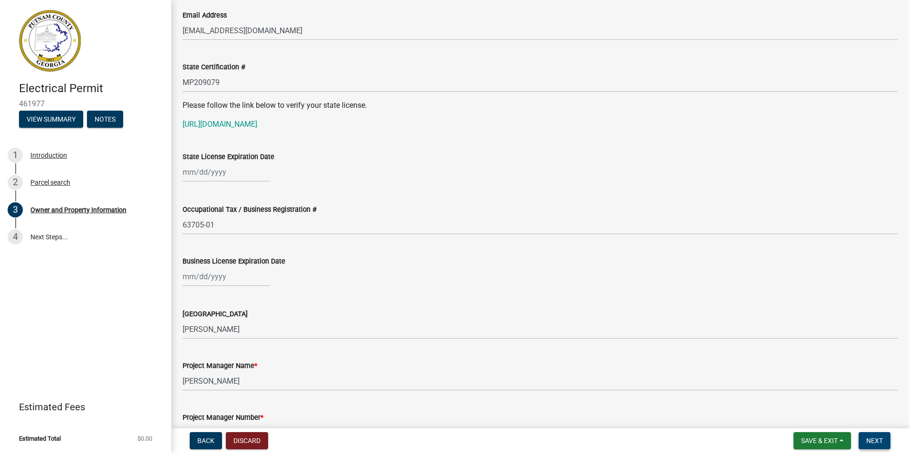
scroll to position [1127, 0]
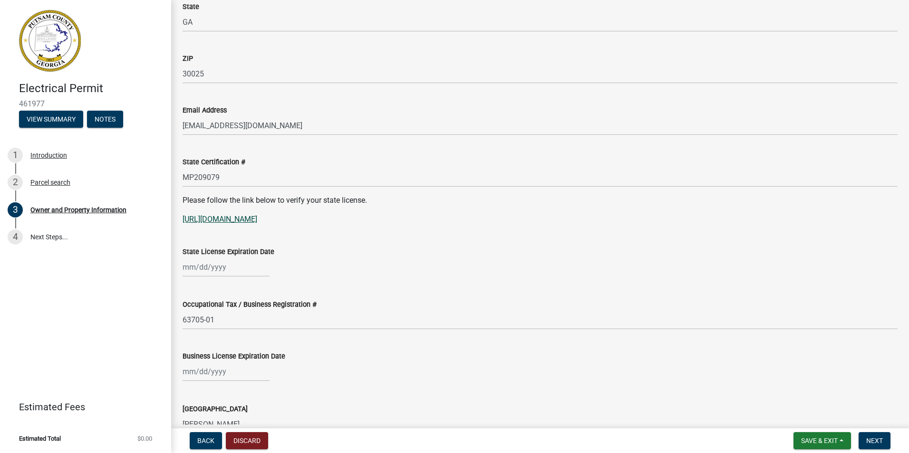
click at [257, 218] on link "[URL][DOMAIN_NAME]" at bounding box center [220, 219] width 75 height 9
click at [238, 217] on link "[URL][DOMAIN_NAME]" at bounding box center [220, 219] width 75 height 9
click at [195, 267] on div at bounding box center [226, 267] width 87 height 19
select select "8"
select select "2025"
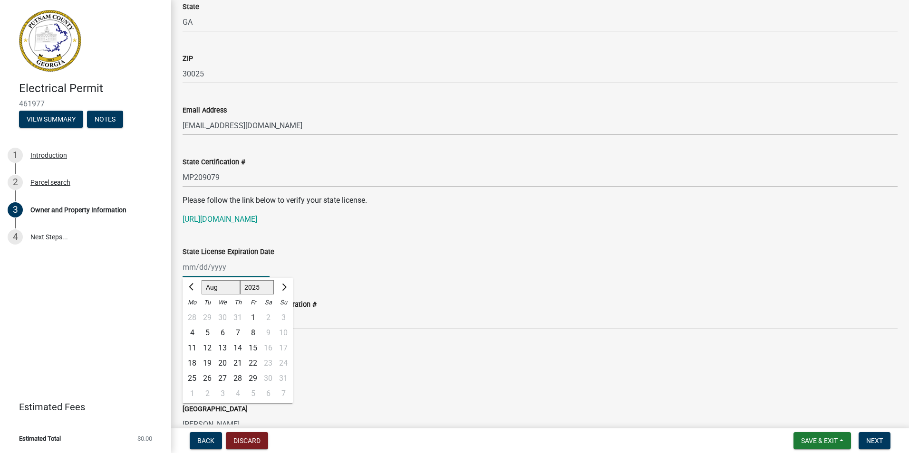
click at [186, 267] on input "State License Expiration Date" at bounding box center [226, 267] width 87 height 19
type input "[DATE]"
click at [385, 281] on wm-data-entity-input "State License Expiration Date Jan Feb Mar Apr [PERSON_NAME][DATE] Sep Oct Nov […" at bounding box center [540, 259] width 715 height 53
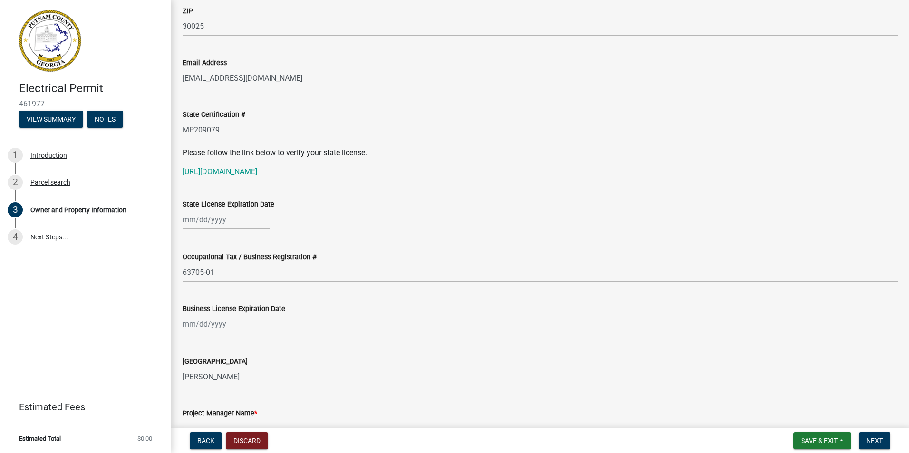
scroll to position [1223, 0]
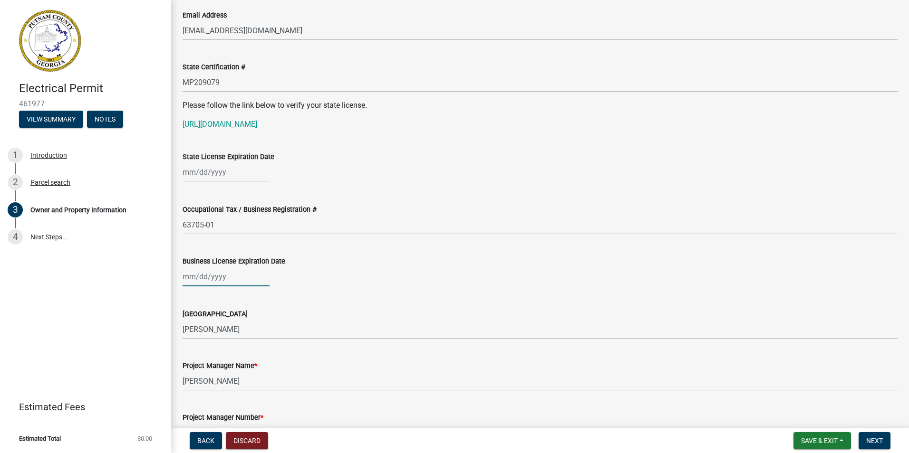
click at [193, 277] on div at bounding box center [226, 276] width 87 height 19
select select "8"
select select "2025"
click at [193, 276] on input "Business License Expiration Date" at bounding box center [226, 276] width 87 height 19
type input "[DATE]"
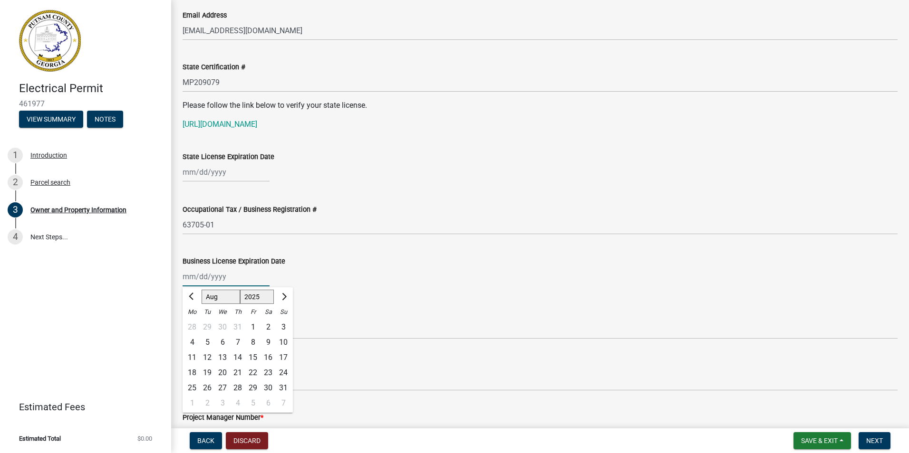
click at [359, 293] on wm-data-entity-input "Business License Expiration Date Jan Feb Mar Apr [PERSON_NAME][DATE] Sep Oct No…" at bounding box center [540, 268] width 715 height 53
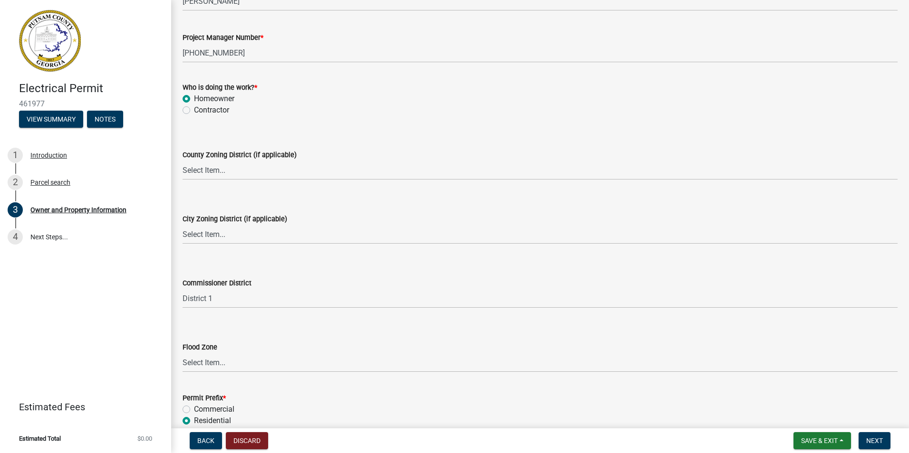
scroll to position [1650, 0]
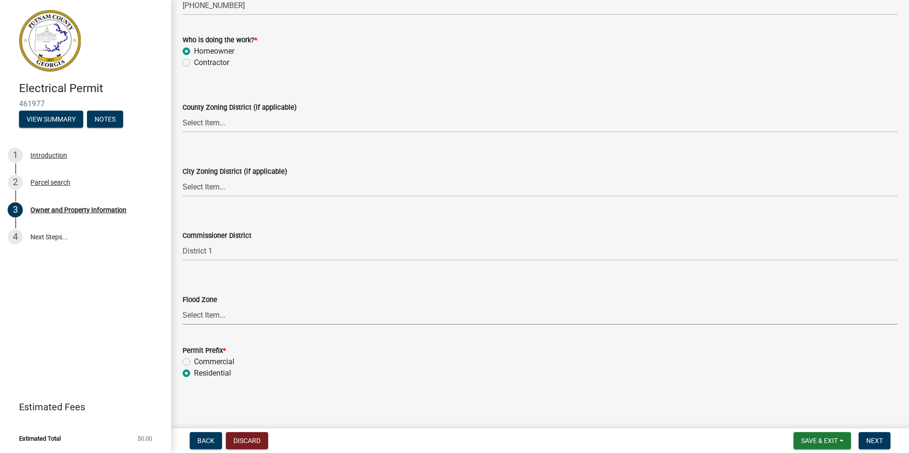
click at [191, 317] on select "Select Item... Zone A Zone V Zone A99 Zone AE Zone AO Zone AH Zone VE Zone AR Z…" at bounding box center [540, 315] width 715 height 19
click at [183, 306] on select "Select Item... Zone A Zone V Zone A99 Zone AE Zone AO Zone AH Zone VE Zone AR Z…" at bounding box center [540, 315] width 715 height 19
select select "6f1acead-4b1a-4680-ba5d-beeb03d30465"
click at [872, 439] on span "Next" at bounding box center [874, 441] width 17 height 8
click at [876, 441] on span "Next" at bounding box center [874, 441] width 17 height 8
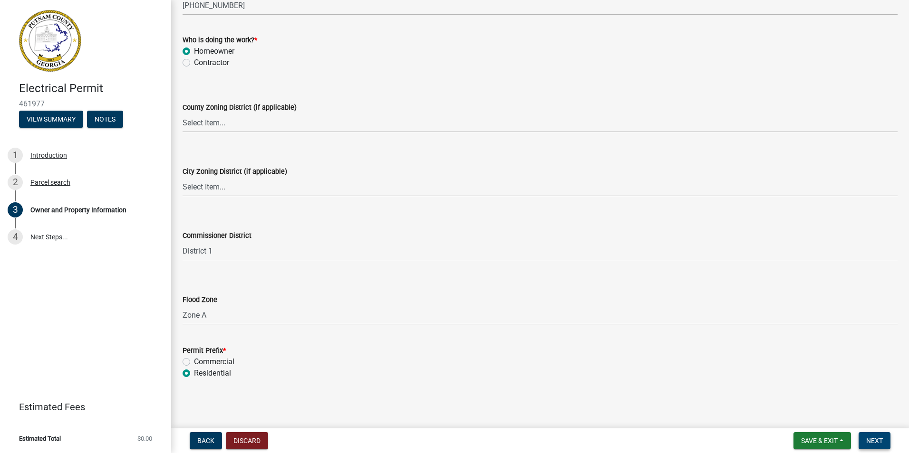
click at [876, 440] on span "Next" at bounding box center [874, 441] width 17 height 8
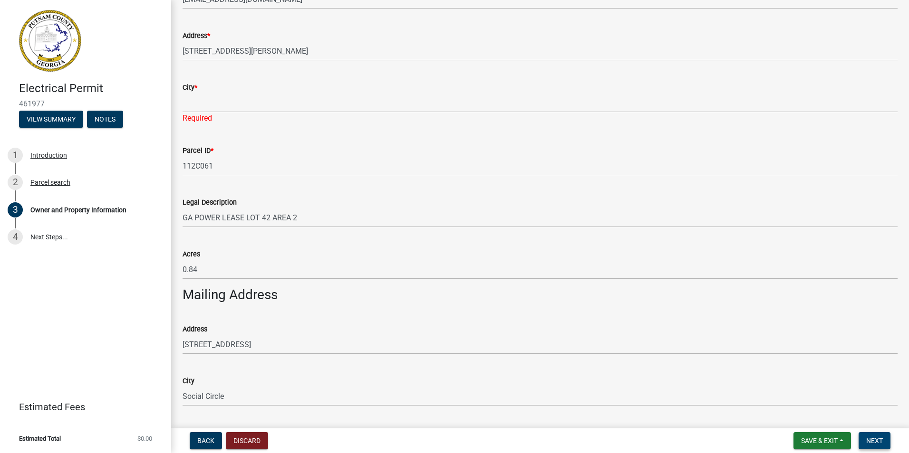
scroll to position [272, 0]
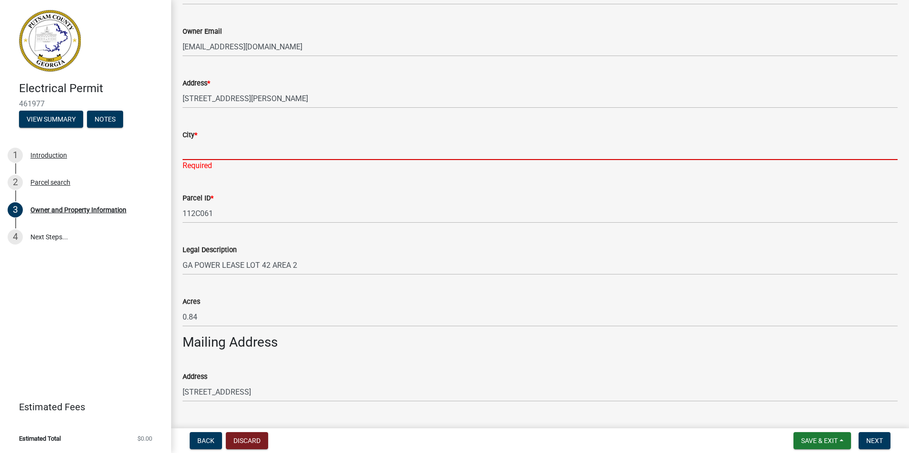
click at [198, 151] on input "City *" at bounding box center [540, 150] width 715 height 19
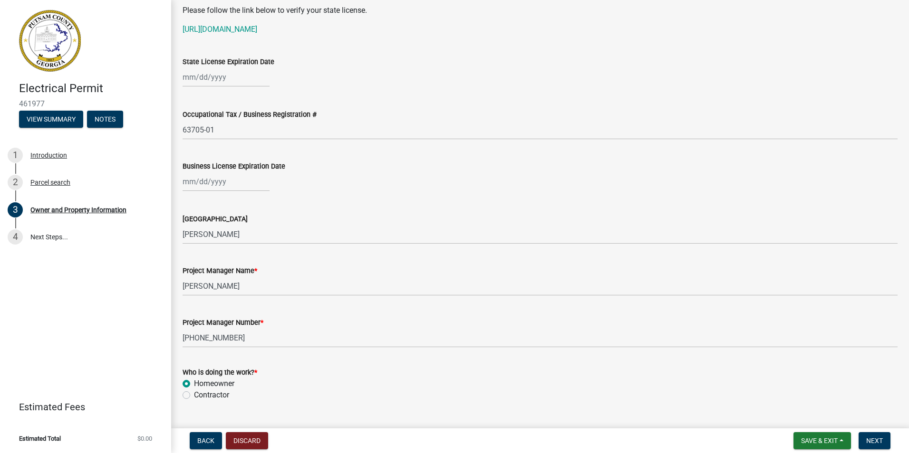
scroll to position [1650, 0]
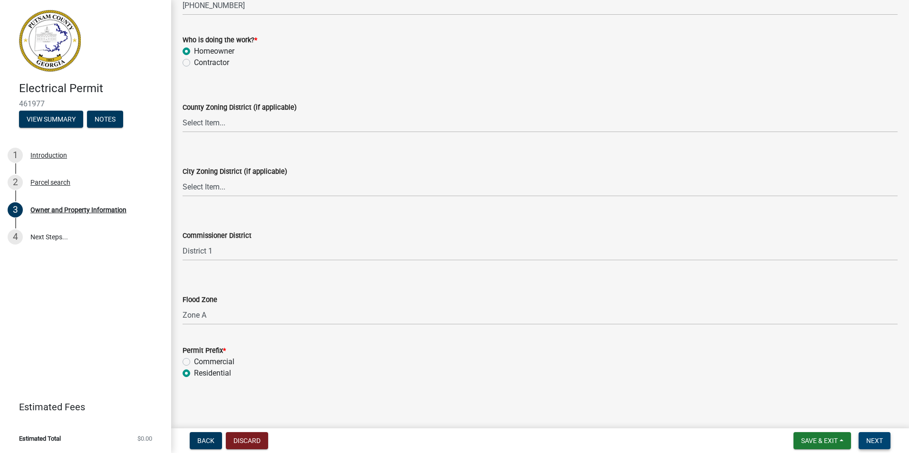
type input "[PERSON_NAME]"
click at [876, 440] on span "Next" at bounding box center [874, 441] width 17 height 8
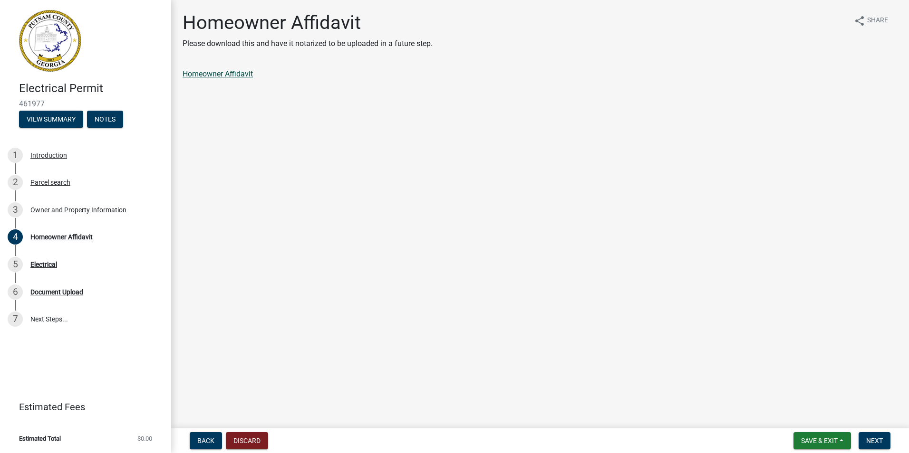
click at [242, 74] on link "Homeowner Affidavit" at bounding box center [218, 73] width 70 height 9
click at [875, 442] on span "Next" at bounding box center [874, 441] width 17 height 8
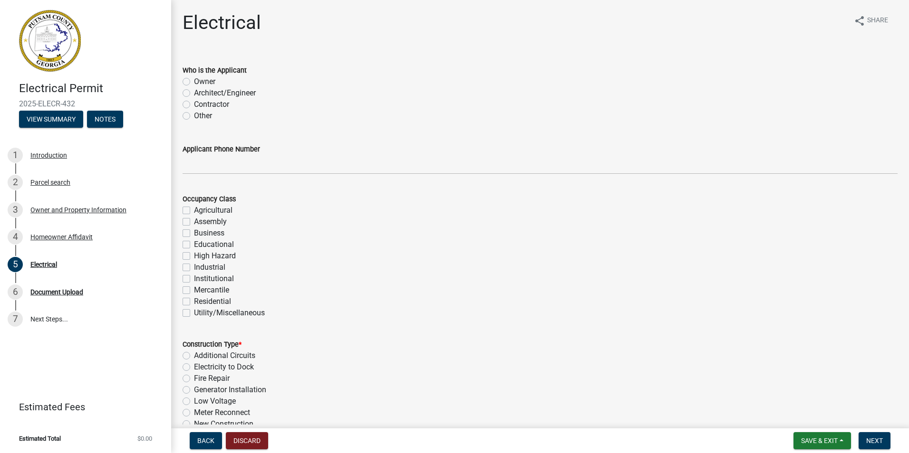
click at [194, 80] on label "Owner" at bounding box center [204, 81] width 21 height 11
click at [194, 80] on input "Owner" at bounding box center [197, 79] width 6 height 6
radio input "true"
click at [194, 104] on label "Contractor" at bounding box center [211, 104] width 35 height 11
click at [194, 104] on input "Contractor" at bounding box center [197, 102] width 6 height 6
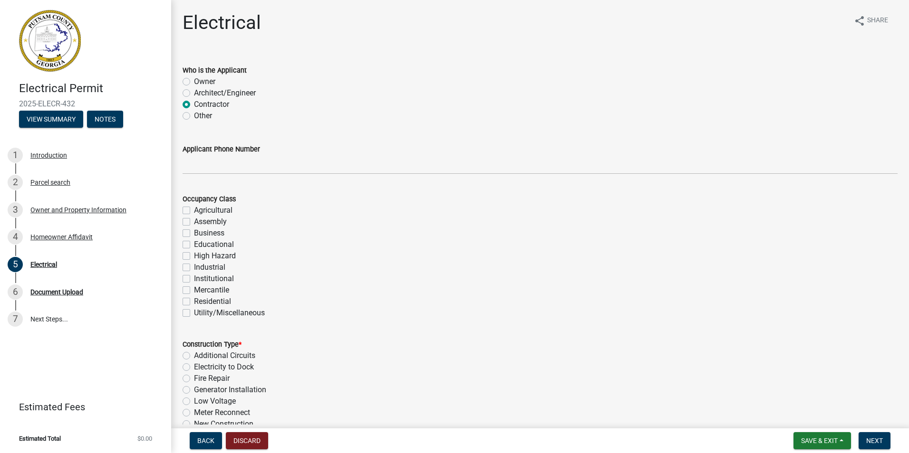
radio input "true"
click at [194, 81] on label "Owner" at bounding box center [204, 81] width 21 height 11
click at [194, 81] on input "Owner" at bounding box center [197, 79] width 6 height 6
radio input "true"
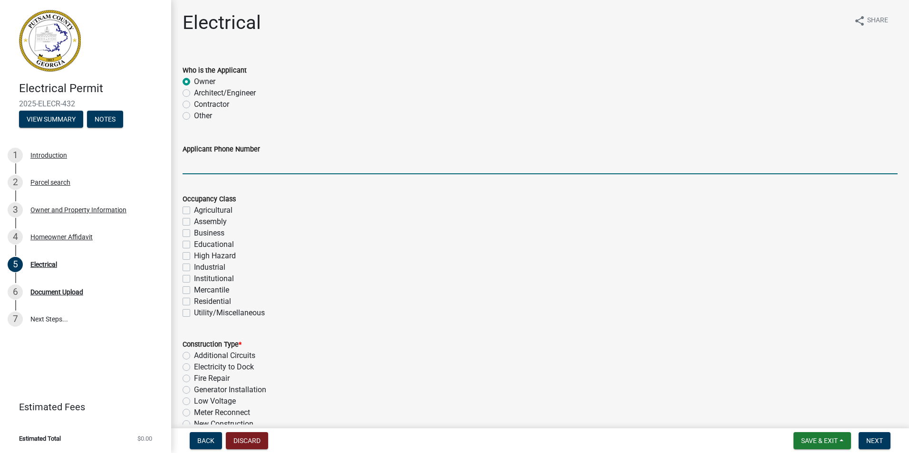
click at [241, 164] on input "Applicant Phone Number" at bounding box center [540, 164] width 715 height 19
type input "6784144354"
click at [194, 303] on label "Residential" at bounding box center [212, 301] width 37 height 11
click at [194, 302] on input "Residential" at bounding box center [197, 299] width 6 height 6
checkbox input "true"
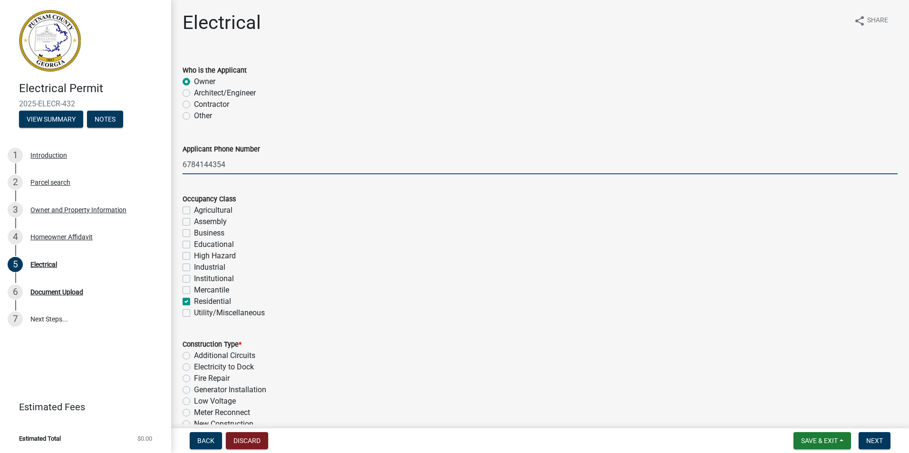
checkbox input "false"
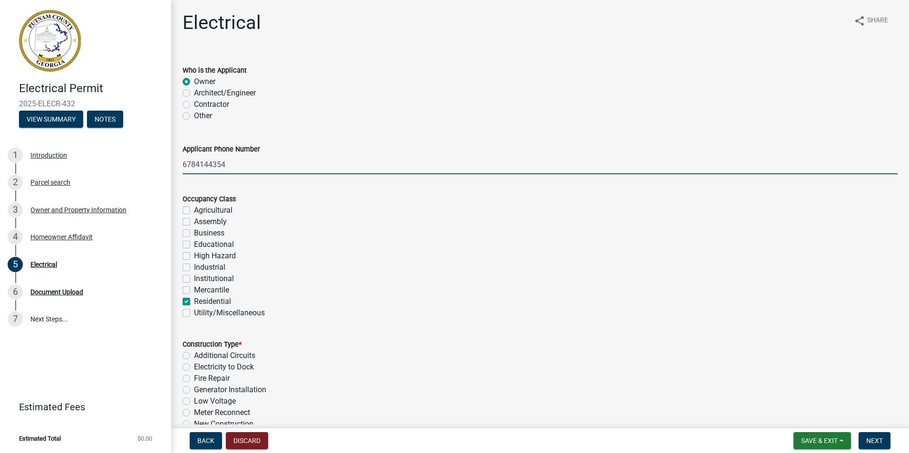
checkbox input "false"
checkbox input "true"
checkbox input "false"
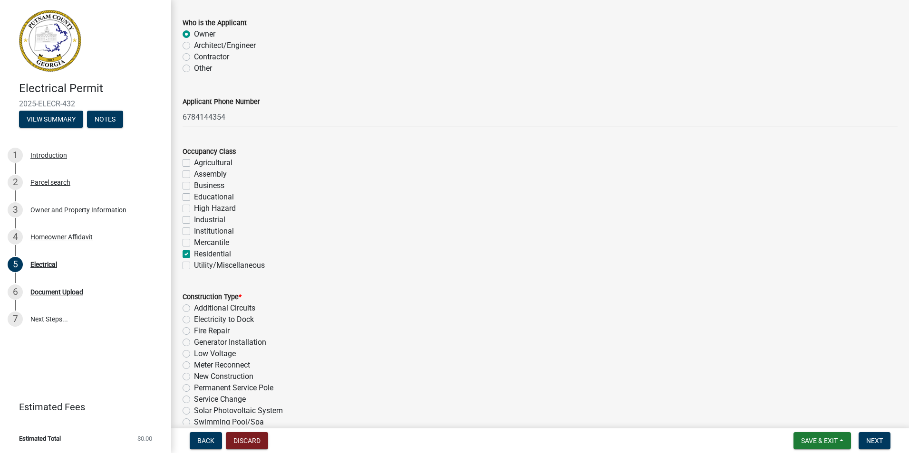
scroll to position [190, 0]
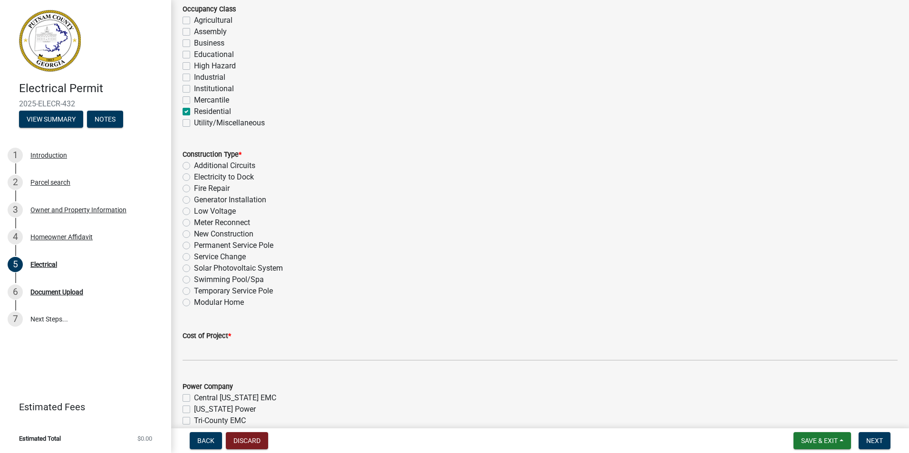
click at [194, 292] on label "Temporary Service Pole" at bounding box center [233, 291] width 79 height 11
click at [194, 292] on input "Temporary Service Pole" at bounding box center [197, 289] width 6 height 6
radio input "true"
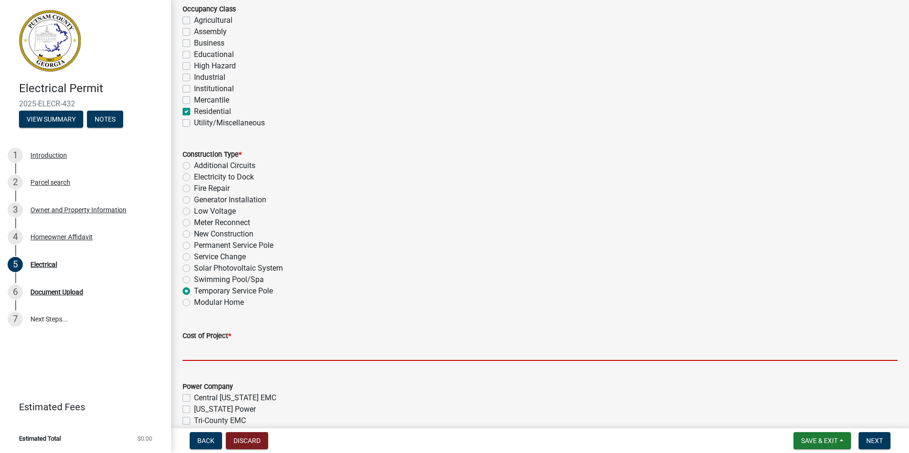
click at [199, 351] on input "text" at bounding box center [540, 351] width 715 height 19
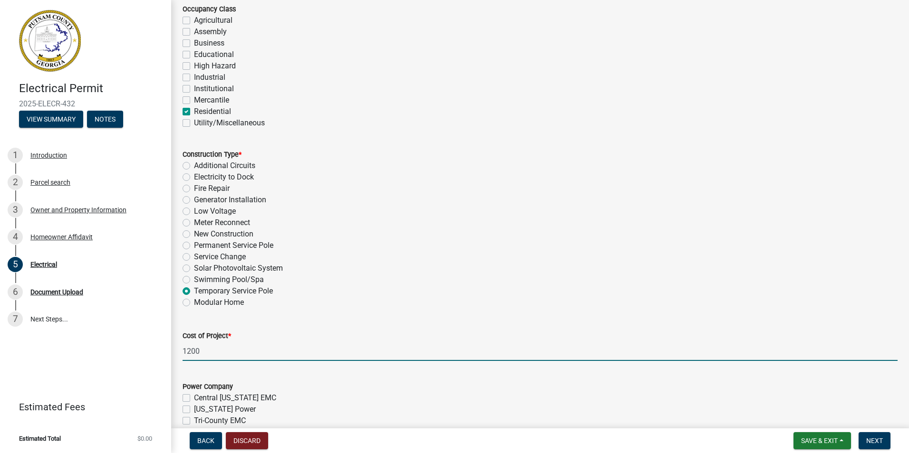
click at [183, 350] on input "1200" at bounding box center [540, 351] width 715 height 19
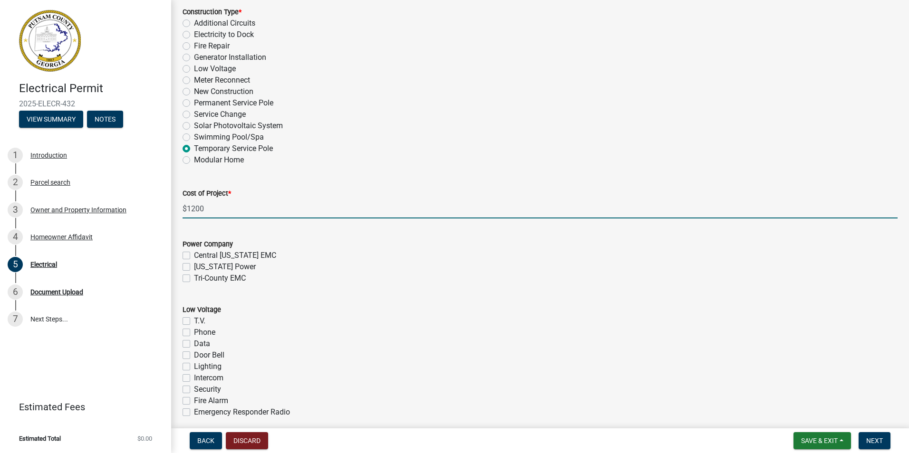
scroll to position [380, 0]
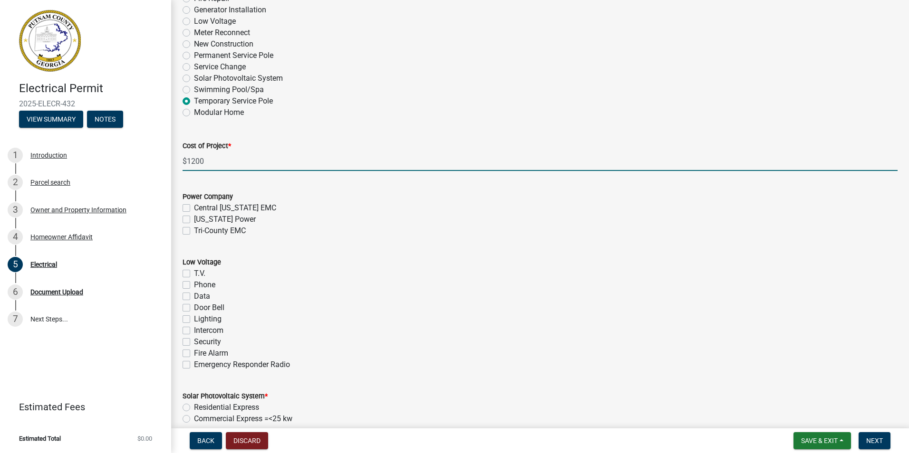
type input "1200"
click at [194, 221] on label "[US_STATE] Power" at bounding box center [225, 219] width 62 height 11
click at [194, 220] on input "[US_STATE] Power" at bounding box center [197, 217] width 6 height 6
checkbox input "true"
checkbox input "false"
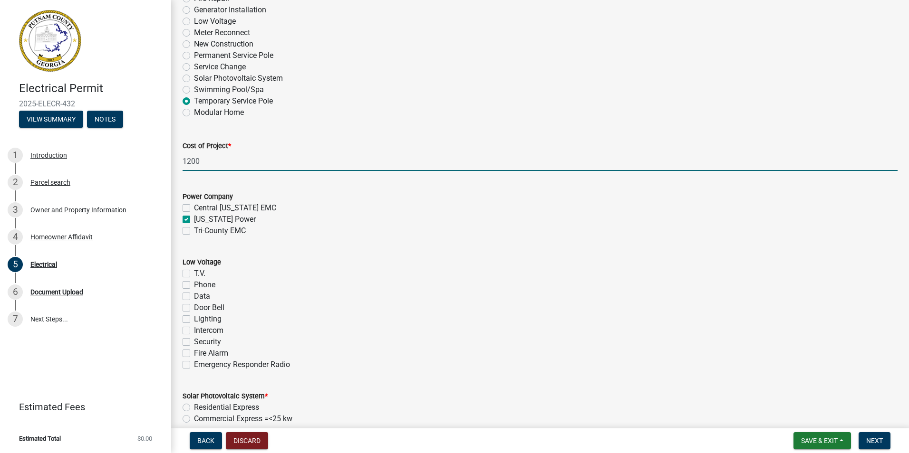
checkbox input "true"
checkbox input "false"
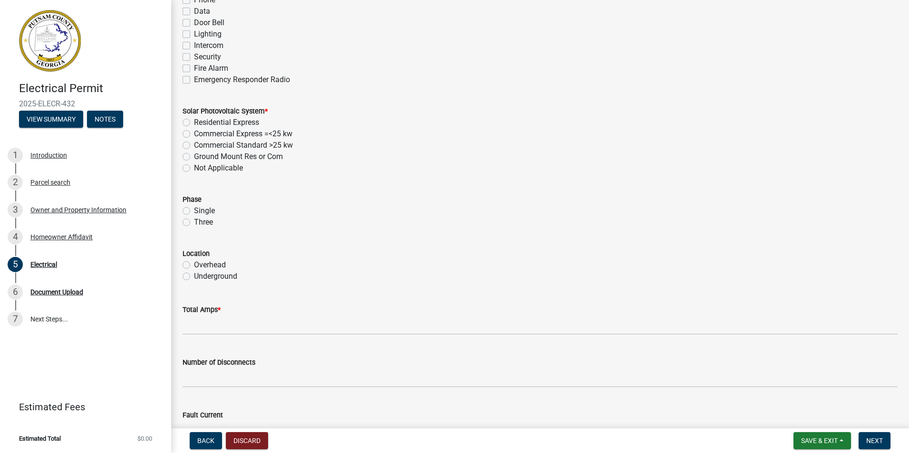
scroll to position [713, 0]
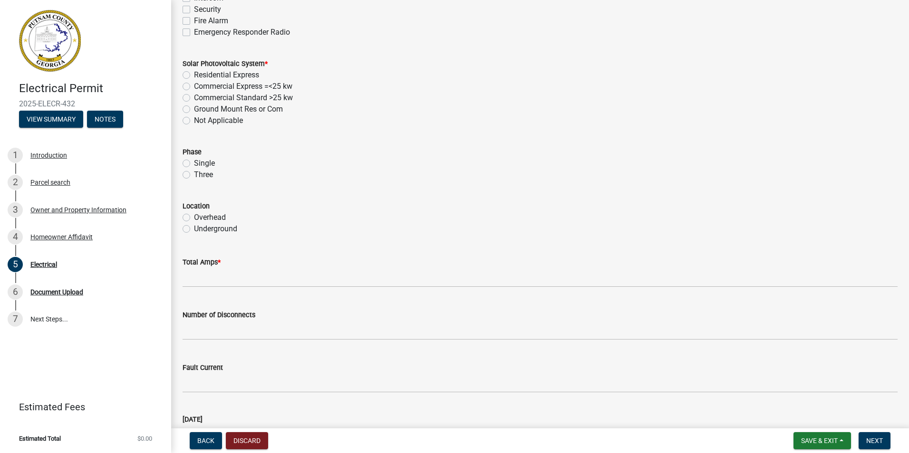
click at [194, 219] on label "Overhead" at bounding box center [210, 217] width 32 height 11
click at [194, 218] on input "Overhead" at bounding box center [197, 215] width 6 height 6
radio input "true"
click at [194, 163] on label "Single" at bounding box center [204, 163] width 21 height 11
click at [194, 163] on input "Single" at bounding box center [197, 161] width 6 height 6
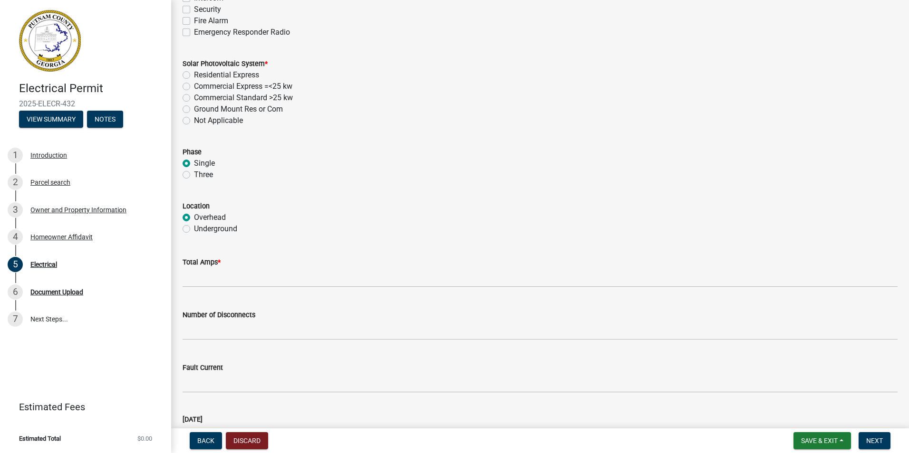
radio input "true"
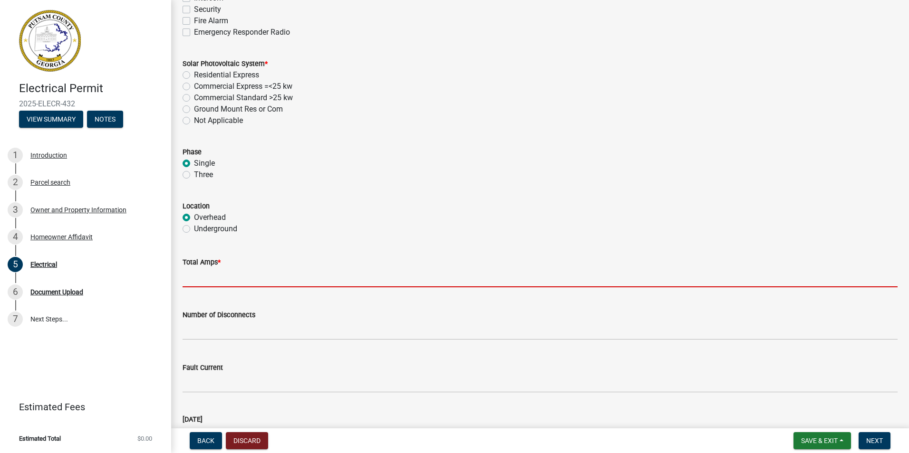
click at [196, 277] on input "text" at bounding box center [540, 277] width 715 height 19
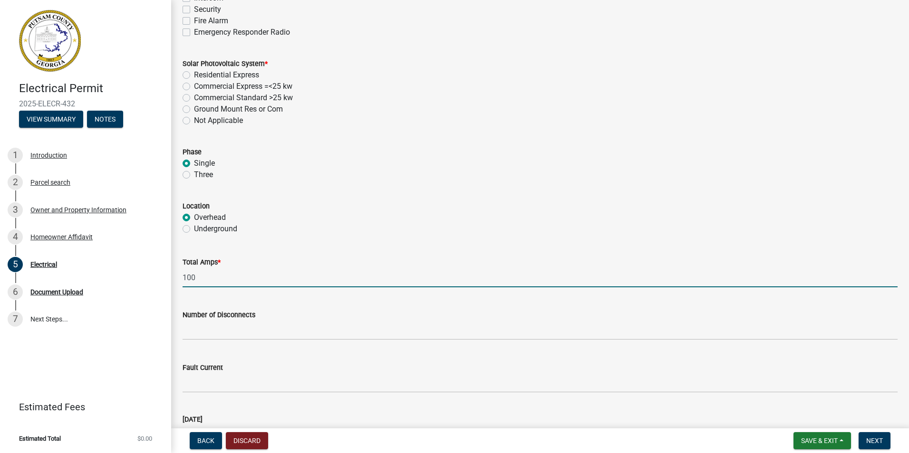
type input "100"
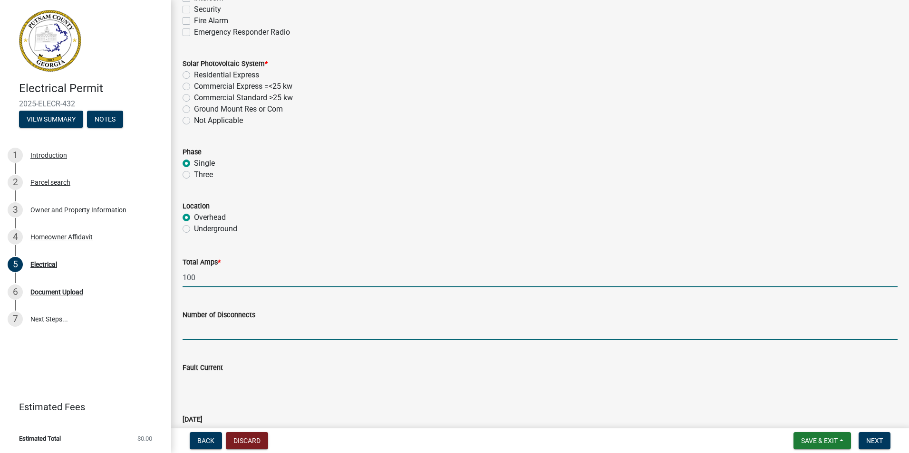
click at [186, 331] on input "text" at bounding box center [540, 330] width 715 height 19
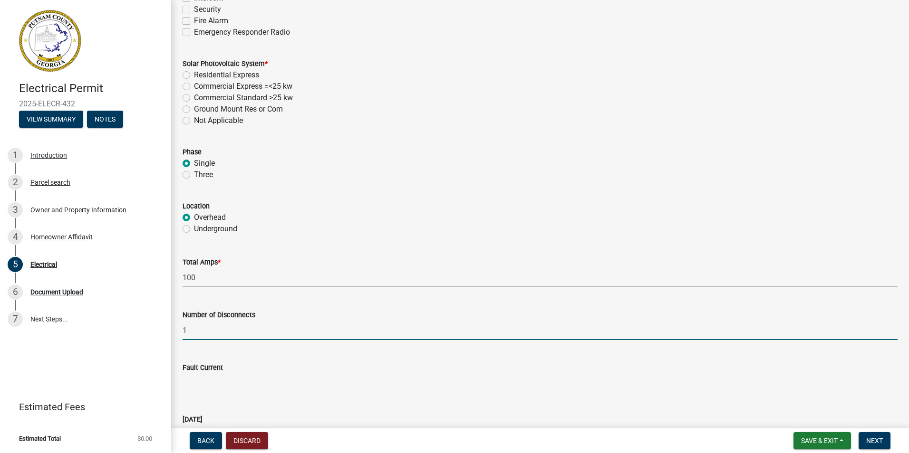
type input "1"
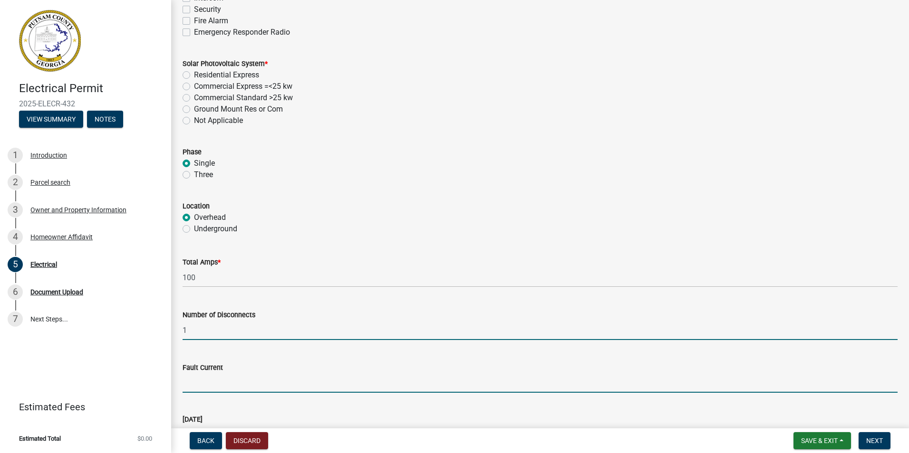
click at [196, 386] on input "Fault Current" at bounding box center [540, 383] width 715 height 19
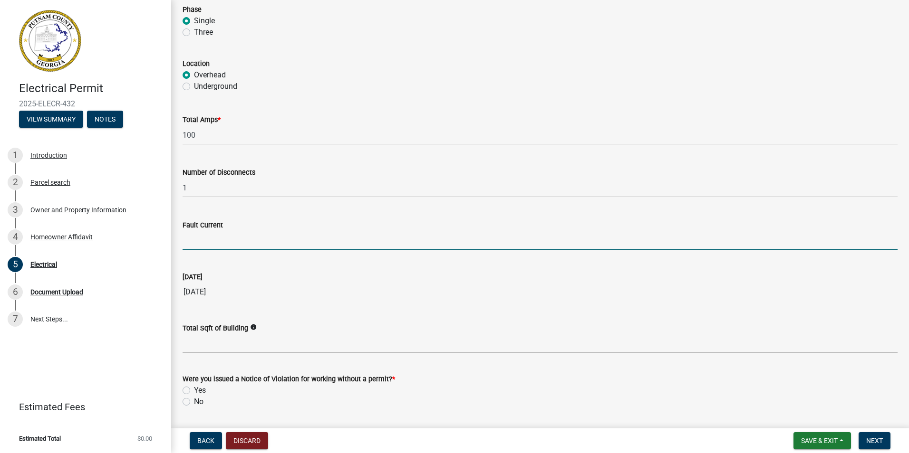
scroll to position [884, 0]
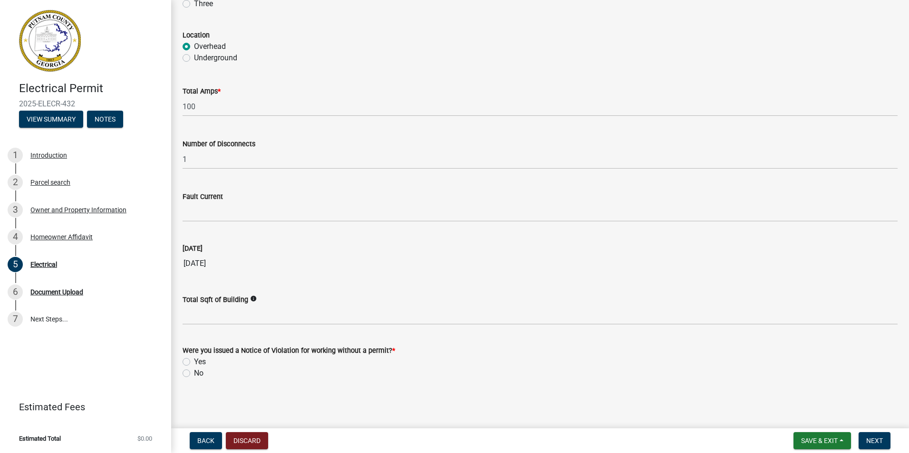
click at [194, 374] on label "No" at bounding box center [199, 373] width 10 height 11
click at [194, 374] on input "No" at bounding box center [197, 371] width 6 height 6
radio input "true"
click at [880, 439] on span "Next" at bounding box center [874, 441] width 17 height 8
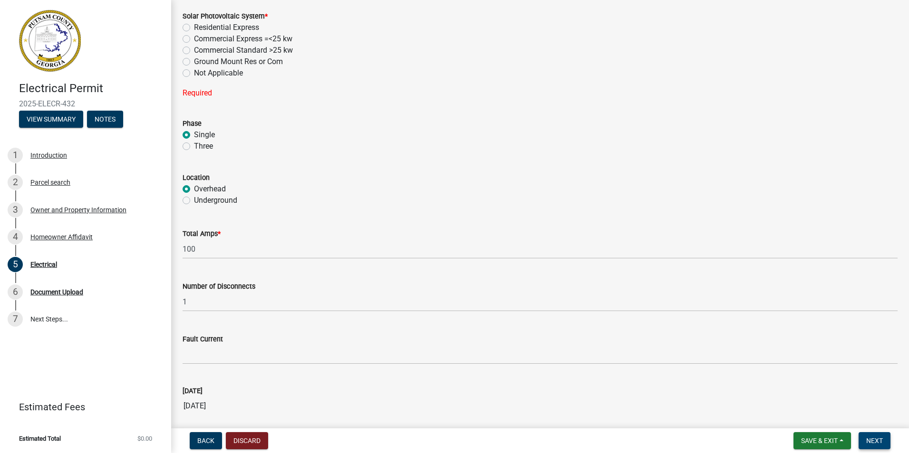
scroll to position [713, 0]
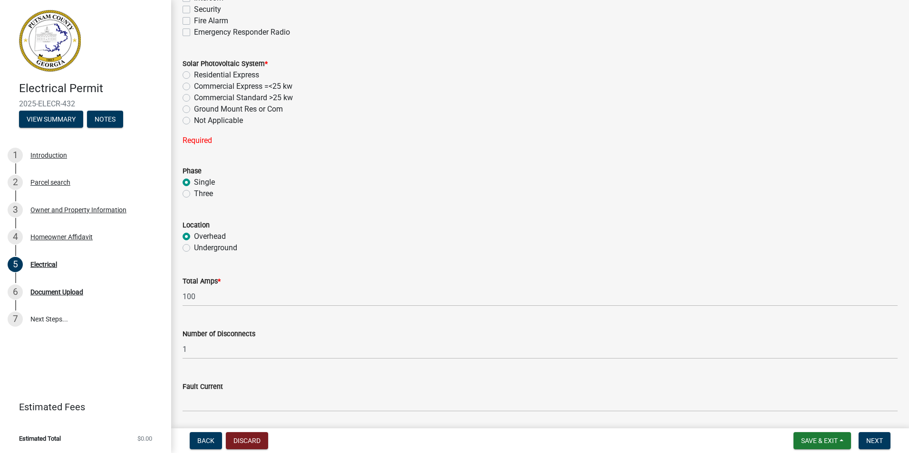
click at [194, 122] on label "Not Applicable" at bounding box center [218, 120] width 49 height 11
click at [194, 121] on input "Not Applicable" at bounding box center [197, 118] width 6 height 6
radio input "true"
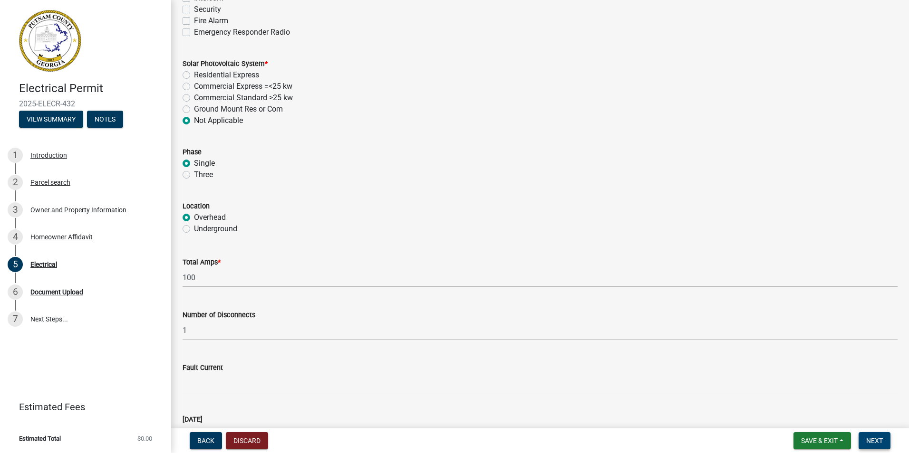
click at [874, 439] on span "Next" at bounding box center [874, 441] width 17 height 8
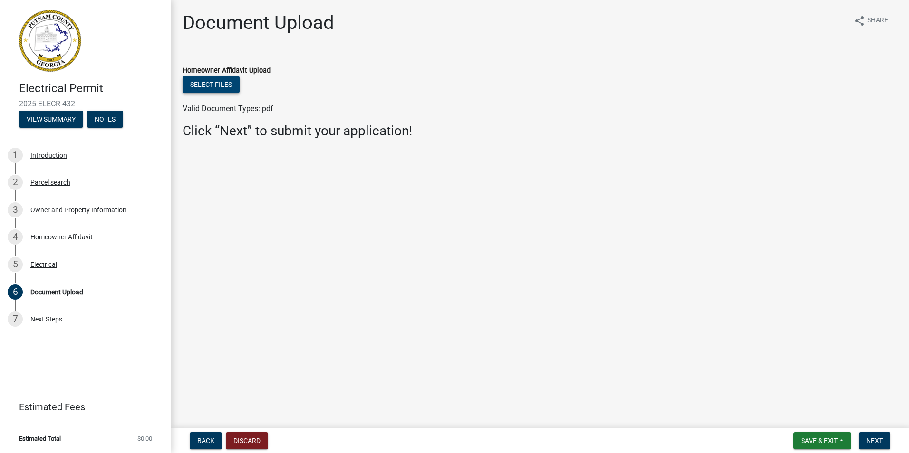
click at [209, 82] on button "Select files" at bounding box center [211, 84] width 57 height 17
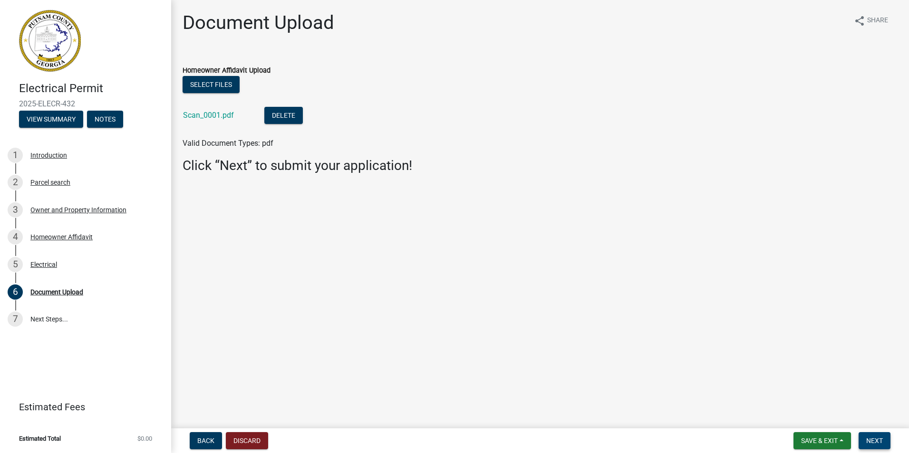
click at [877, 440] on span "Next" at bounding box center [874, 441] width 17 height 8
